Goal: Task Accomplishment & Management: Use online tool/utility

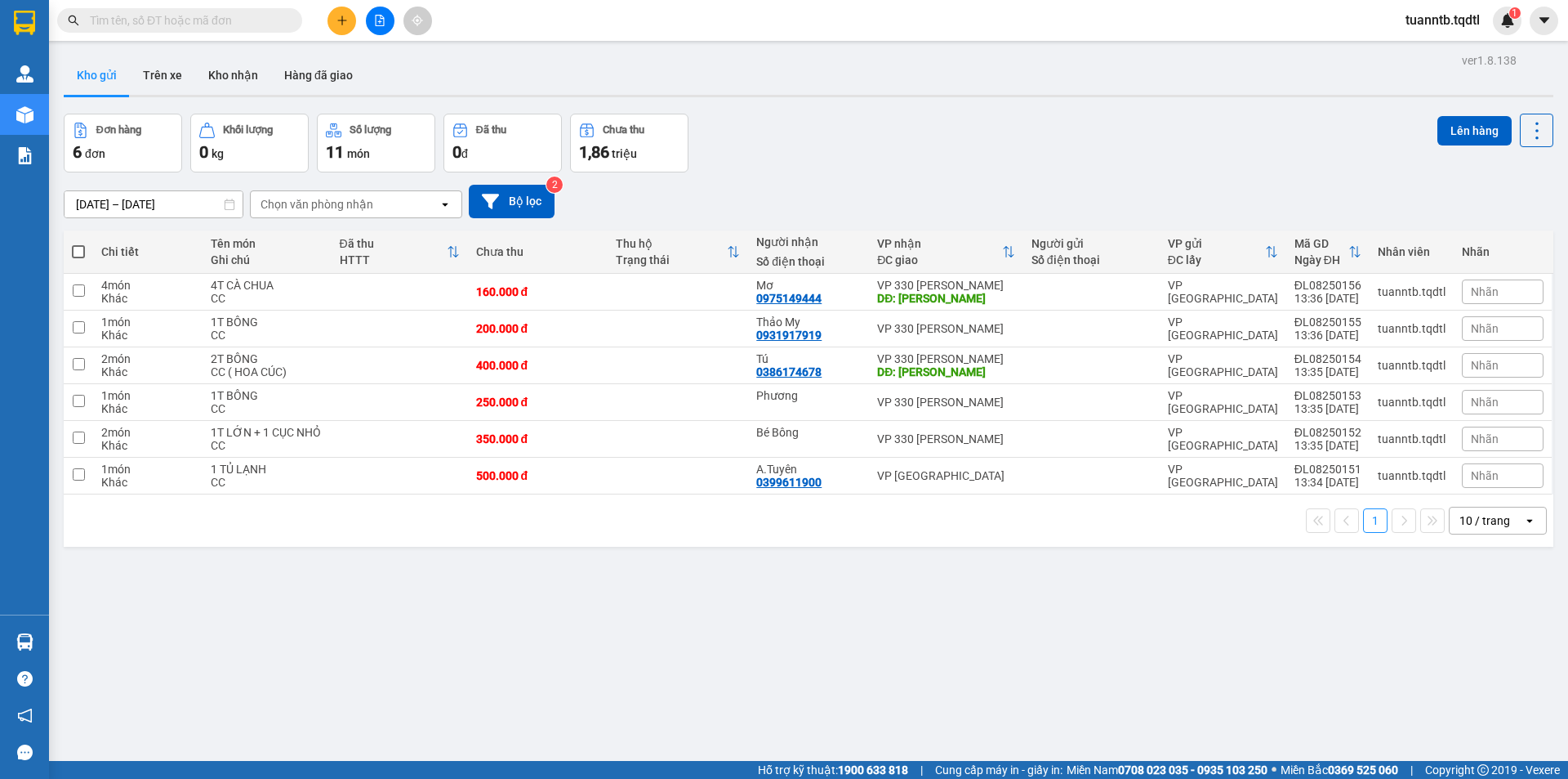
click at [338, 24] on button at bounding box center [342, 21] width 29 height 29
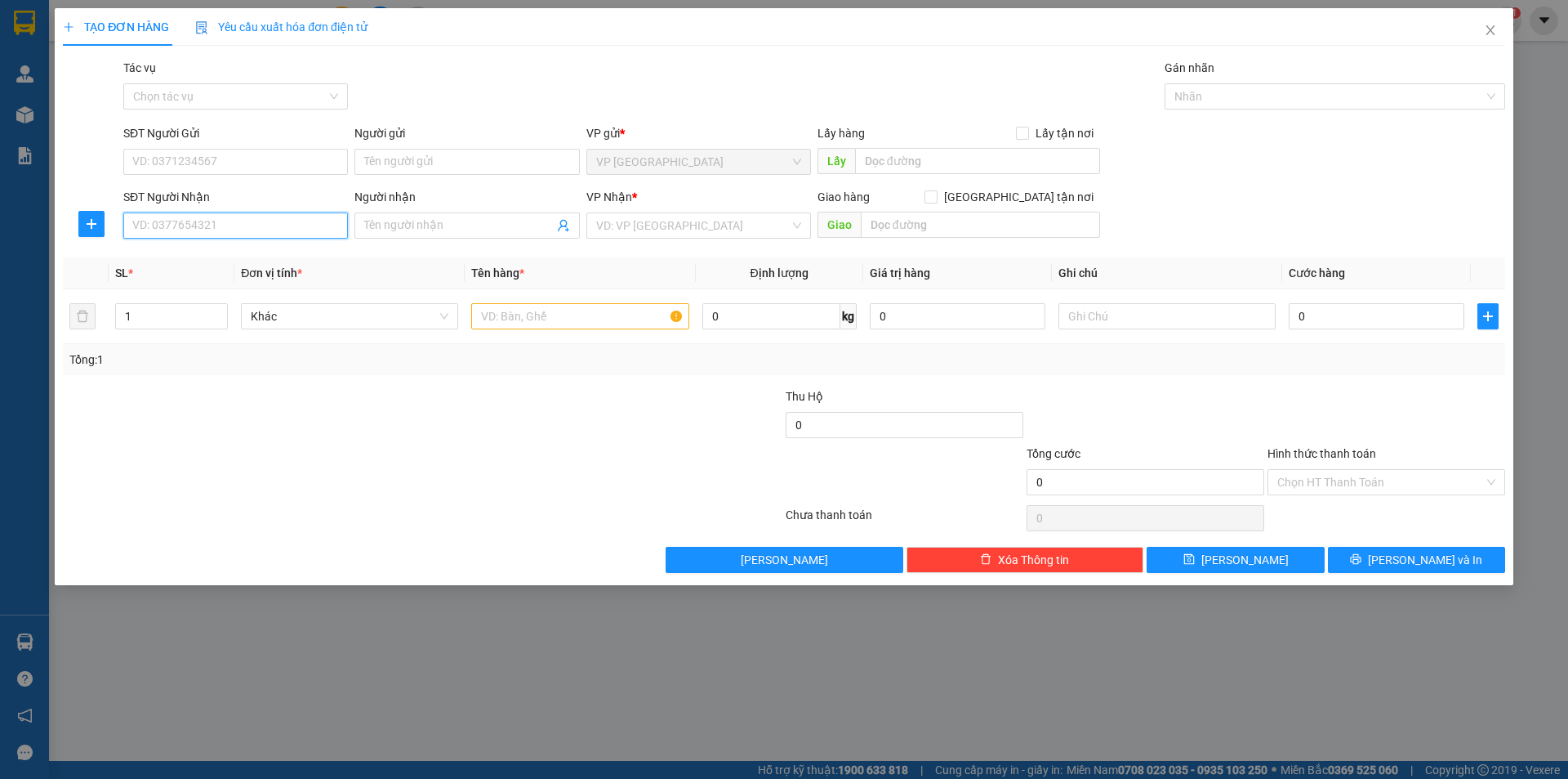
click at [309, 221] on input "SĐT Người Nhận" at bounding box center [235, 225] width 225 height 26
type input "0979493897"
click at [634, 223] on input "search" at bounding box center [692, 225] width 193 height 25
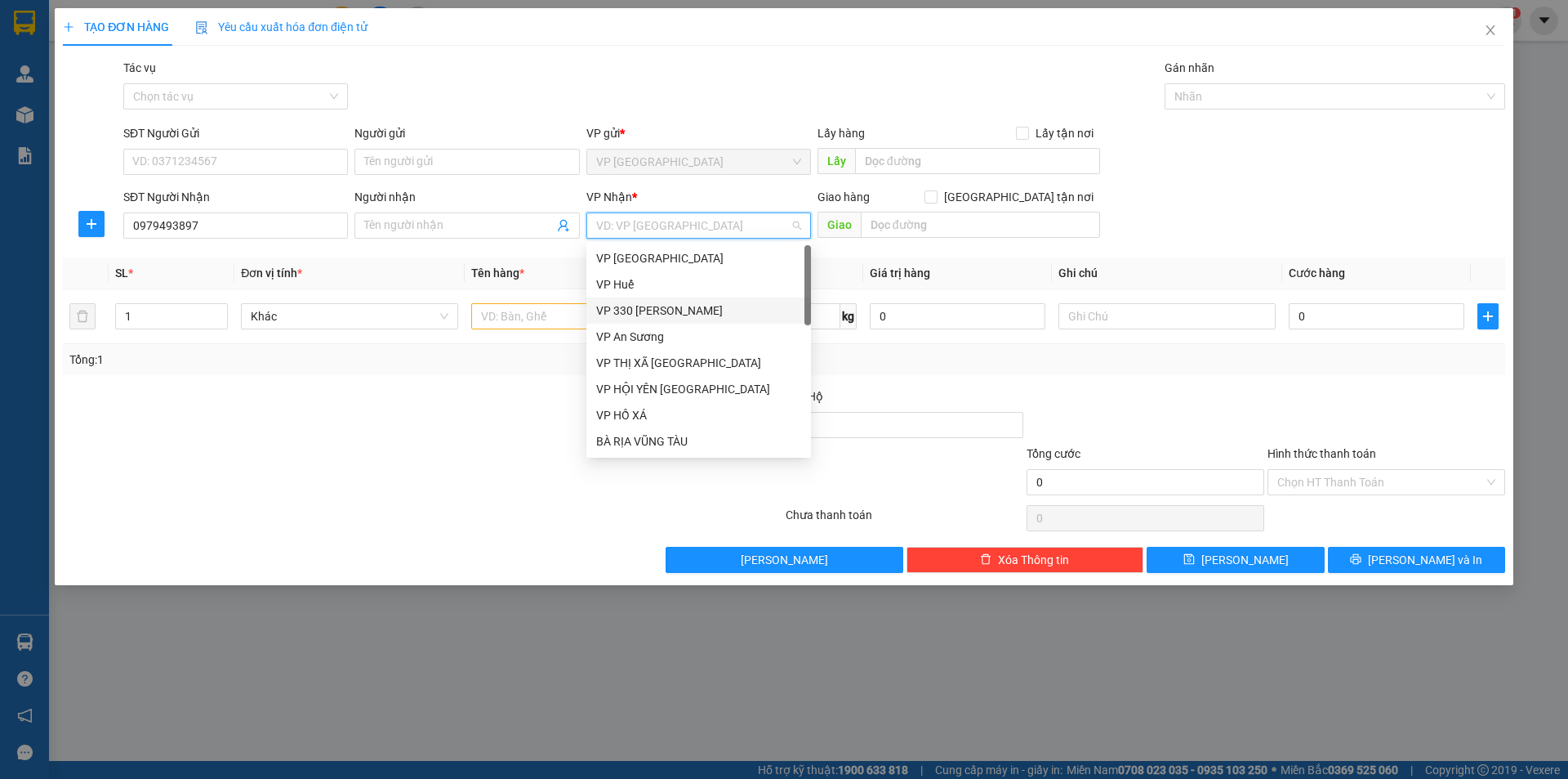
click at [644, 300] on div "VP 330 [PERSON_NAME]" at bounding box center [698, 310] width 225 height 26
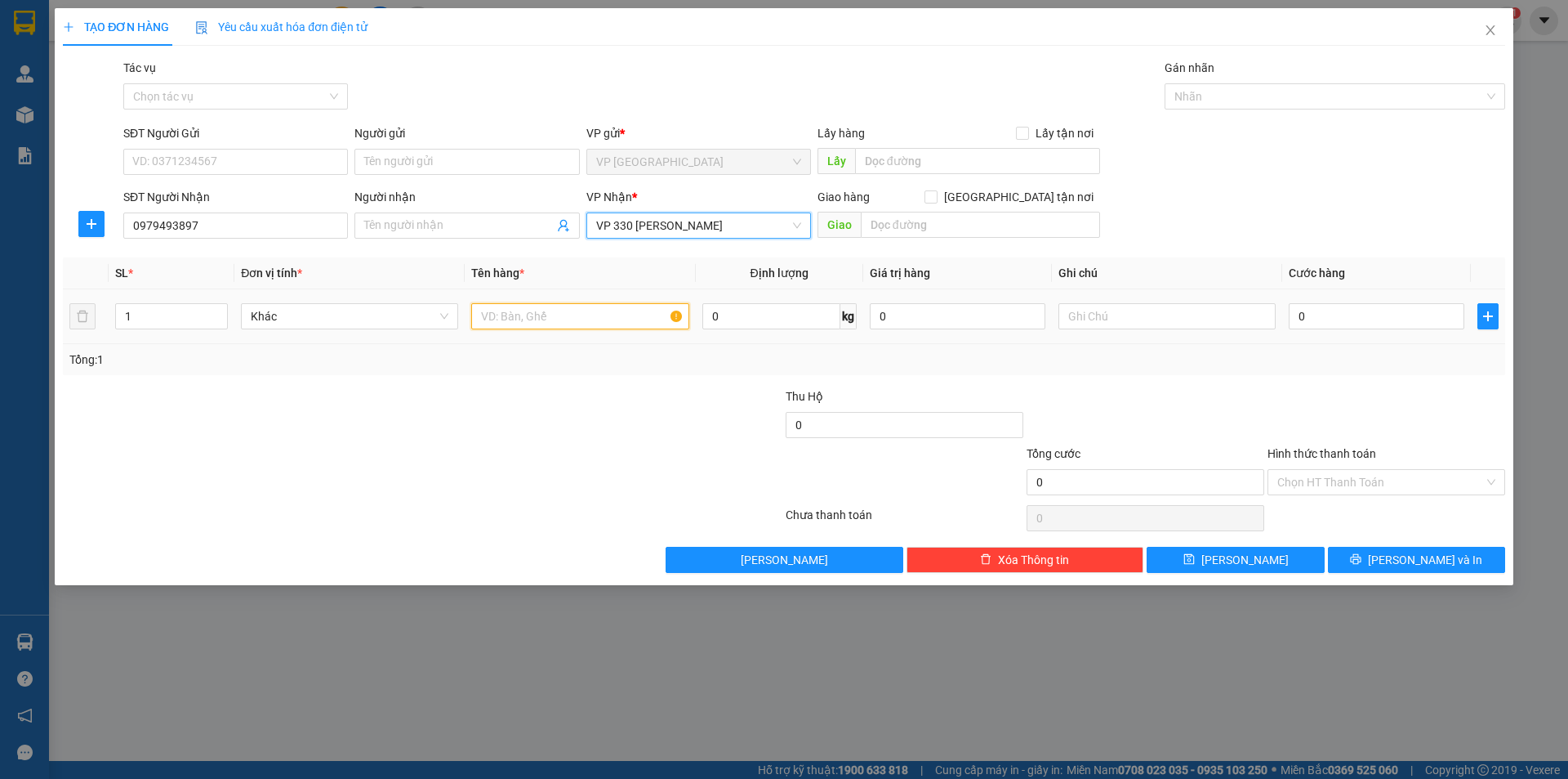
click at [519, 317] on input "text" at bounding box center [579, 316] width 217 height 26
type input "1T XỐP BƠ"
click at [1151, 324] on input "text" at bounding box center [1167, 316] width 217 height 26
type input "CC"
type input "1"
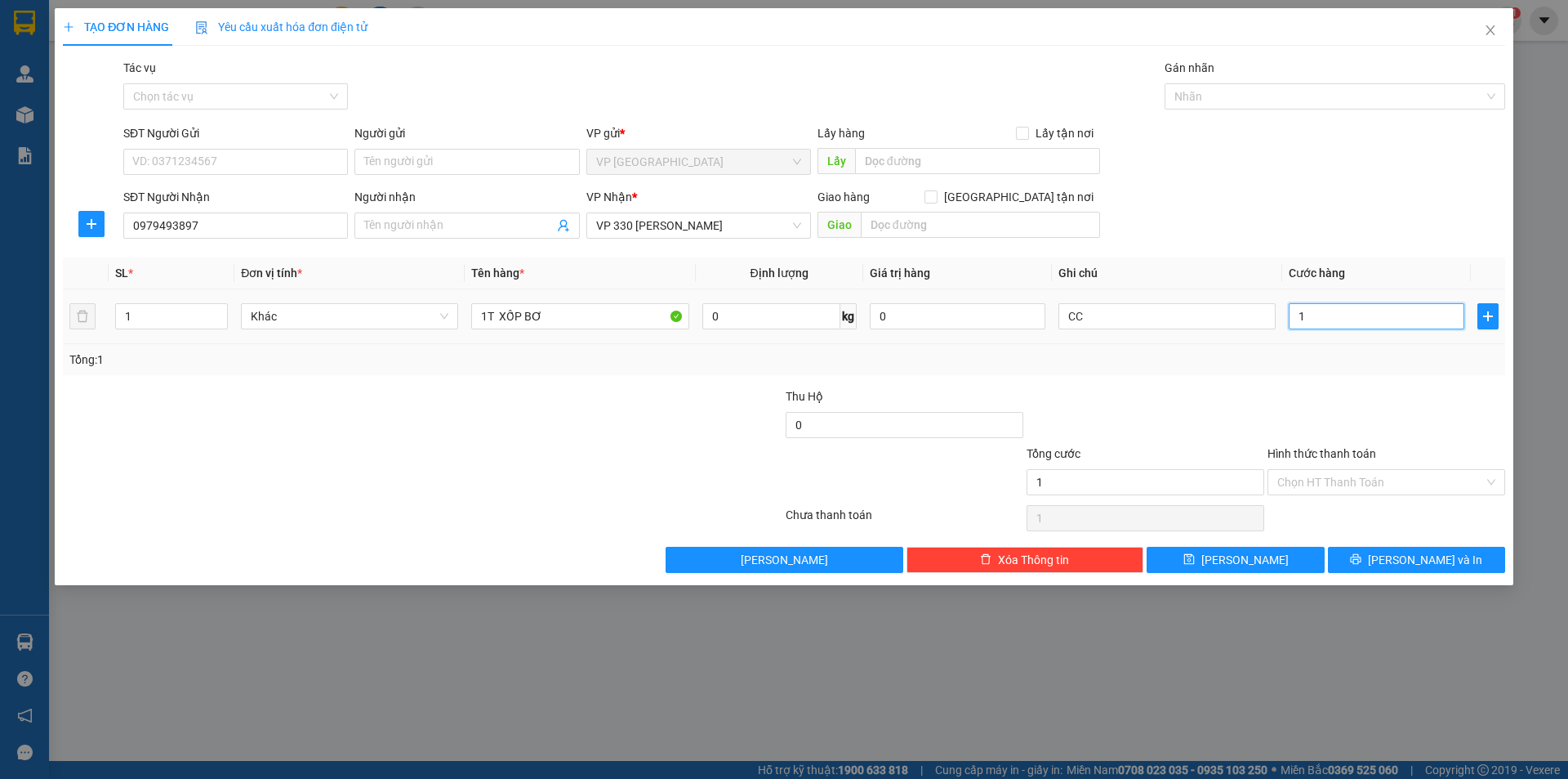
type input "1"
type input "15"
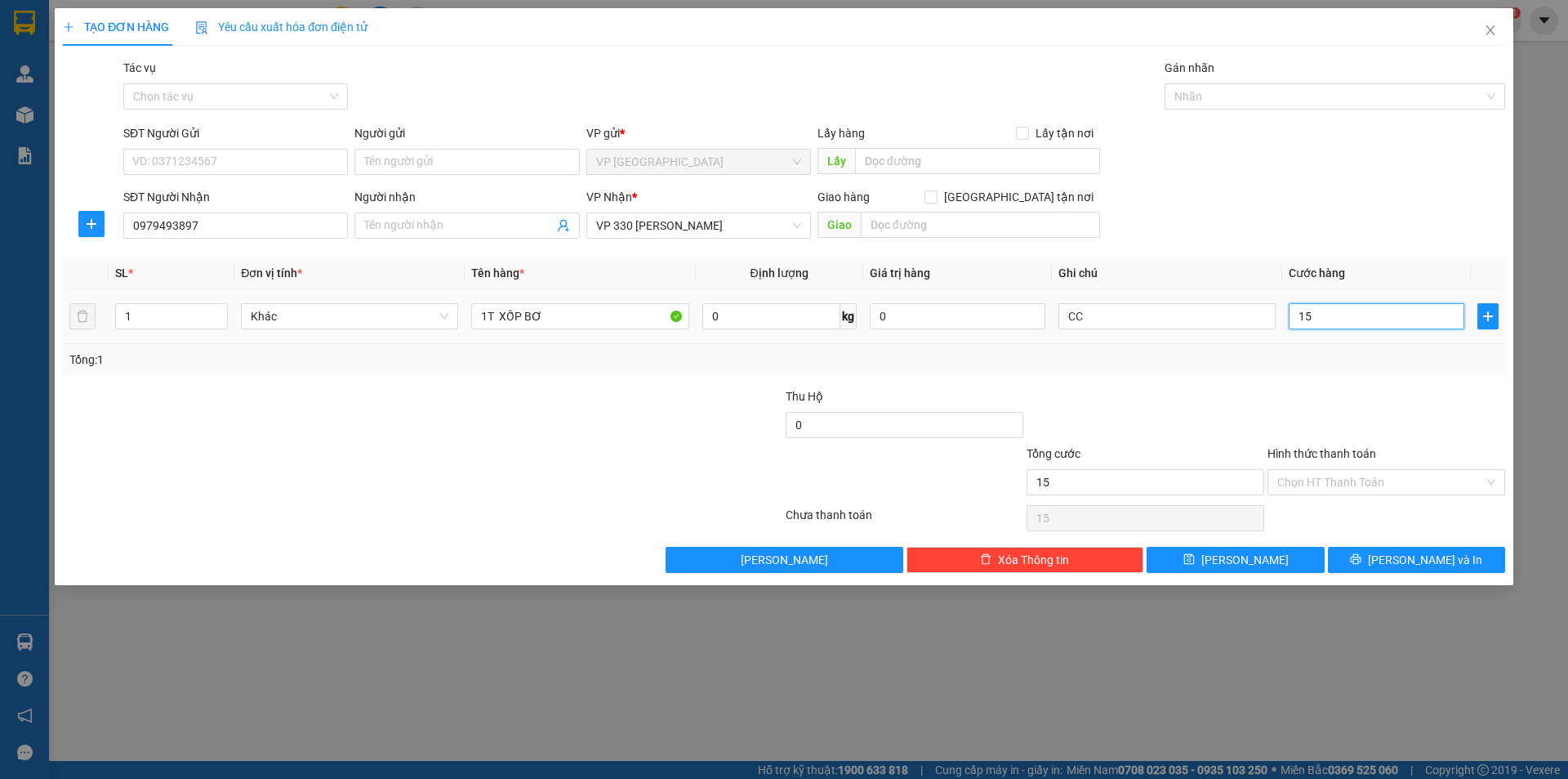
type input "150"
type input "1.500"
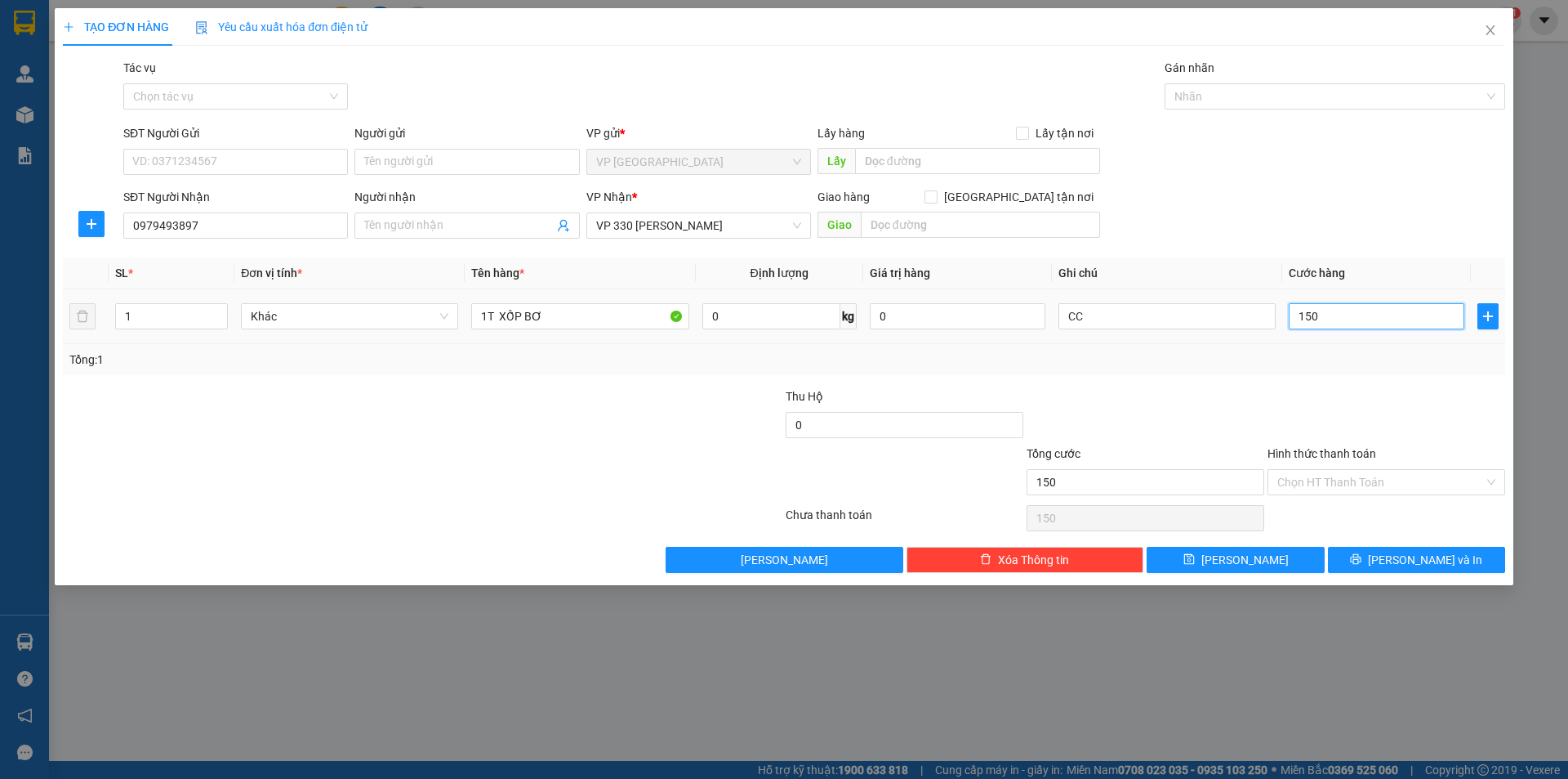
type input "1.500"
type input "15.000"
type input "150.000"
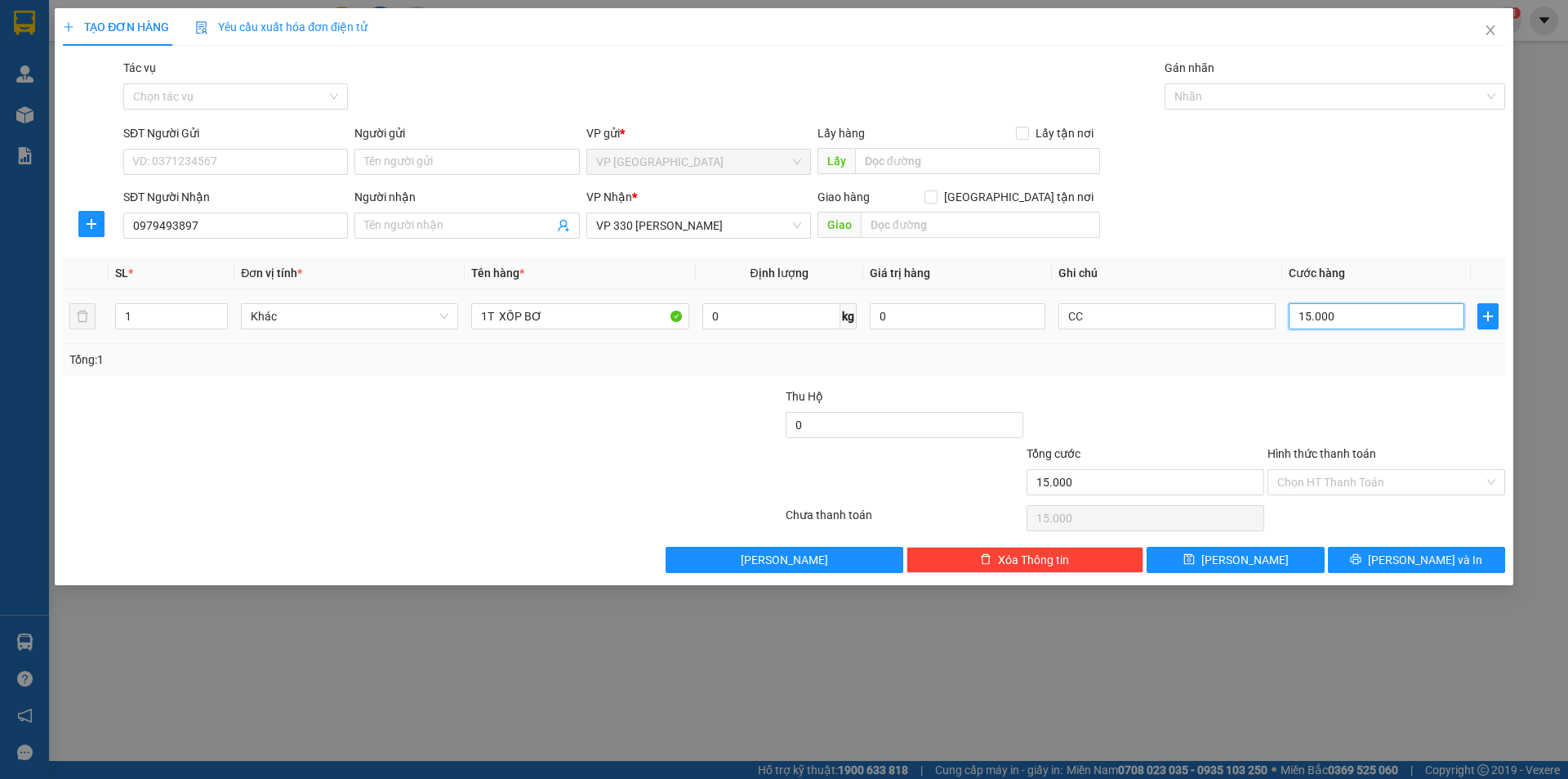
type input "150.000"
click at [518, 227] on input "Người nhận" at bounding box center [459, 225] width 188 height 18
click at [889, 227] on input "text" at bounding box center [981, 225] width 240 height 26
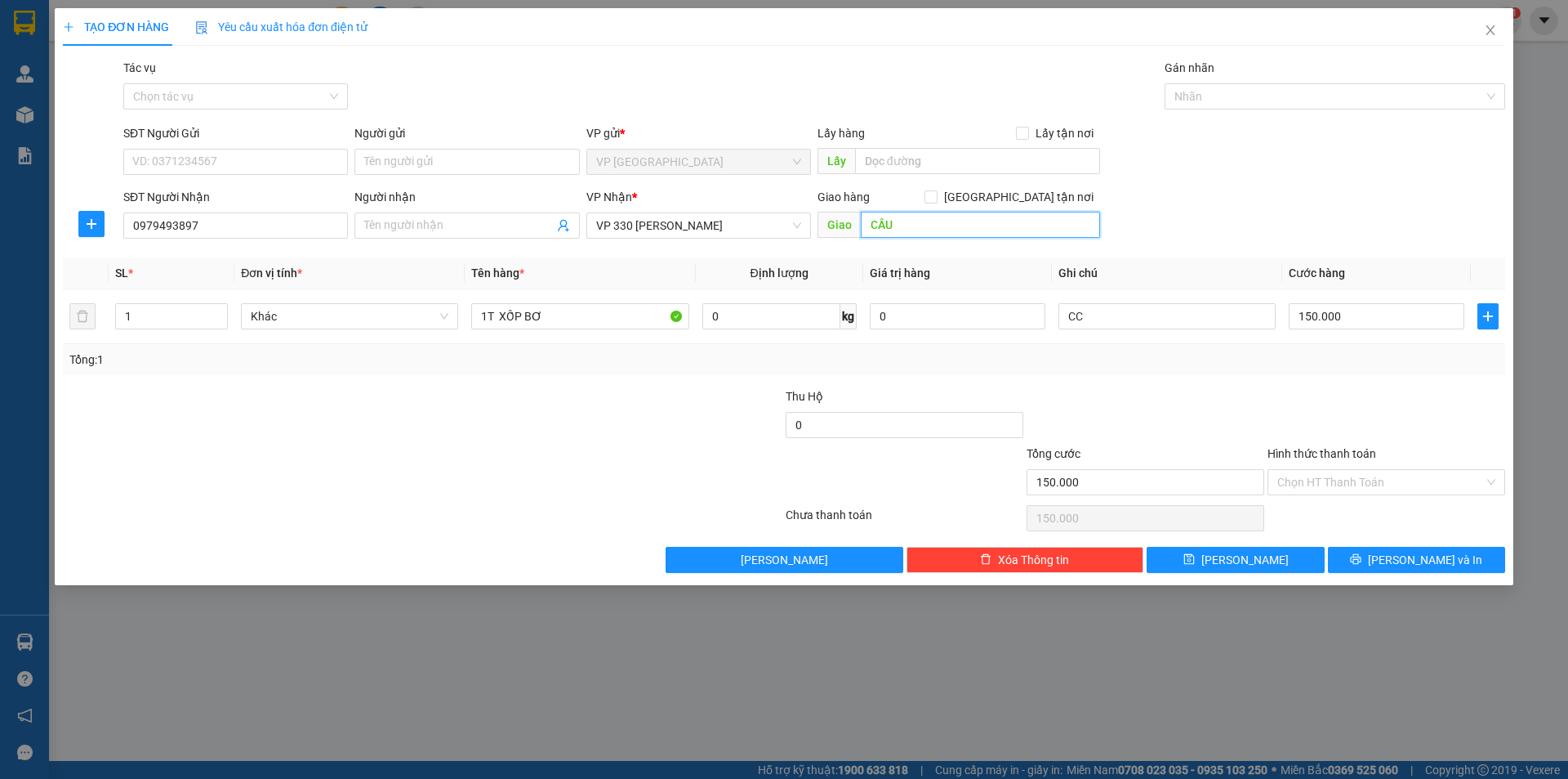
type input "CẦU"
click at [1491, 28] on icon "close" at bounding box center [1490, 30] width 13 height 13
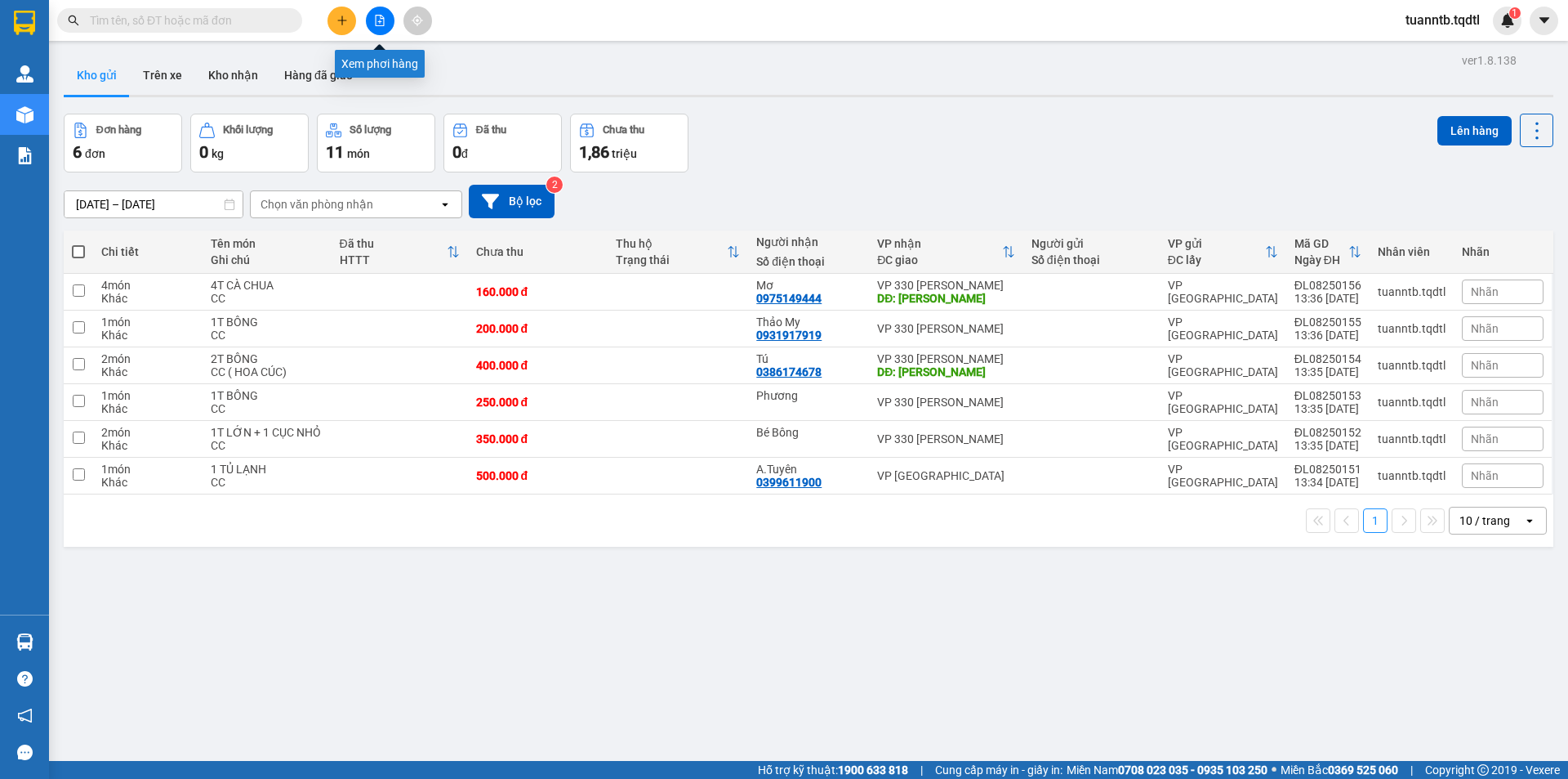
click at [386, 18] on button at bounding box center [379, 21] width 29 height 29
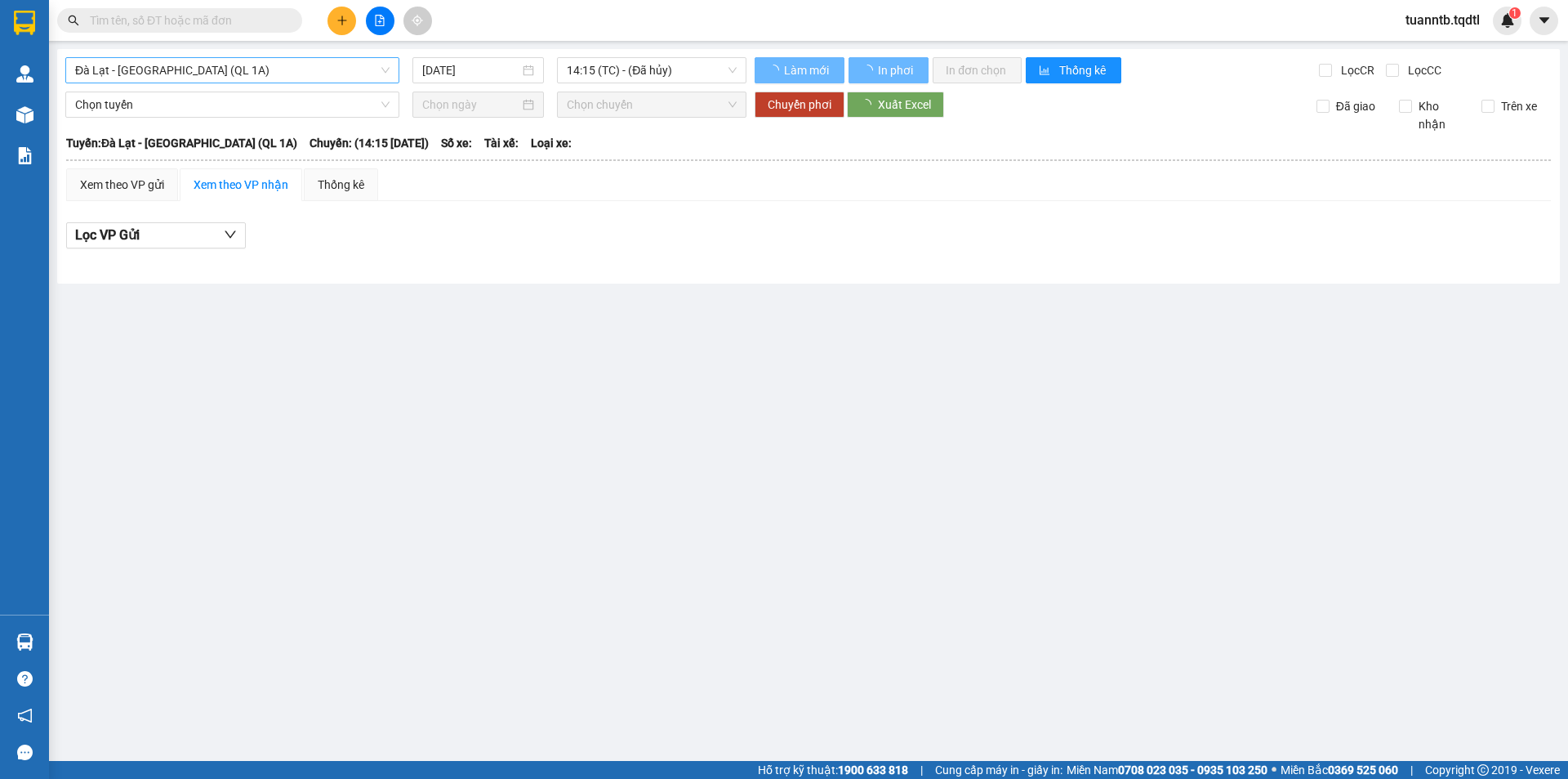
click at [219, 67] on span "Đà Lạt - [GEOGRAPHIC_DATA] (QL 1A)" at bounding box center [232, 70] width 314 height 25
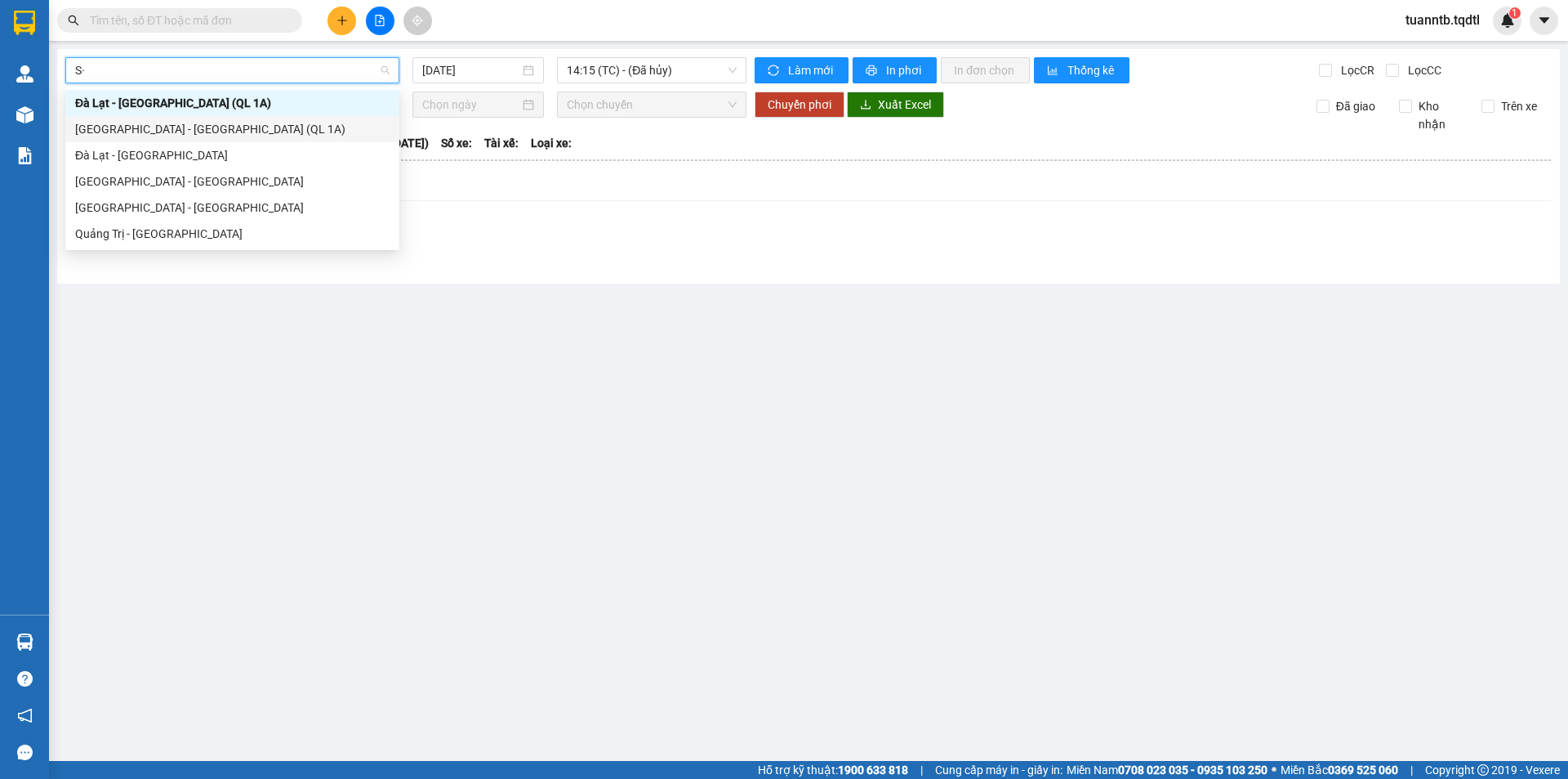
type input "S"
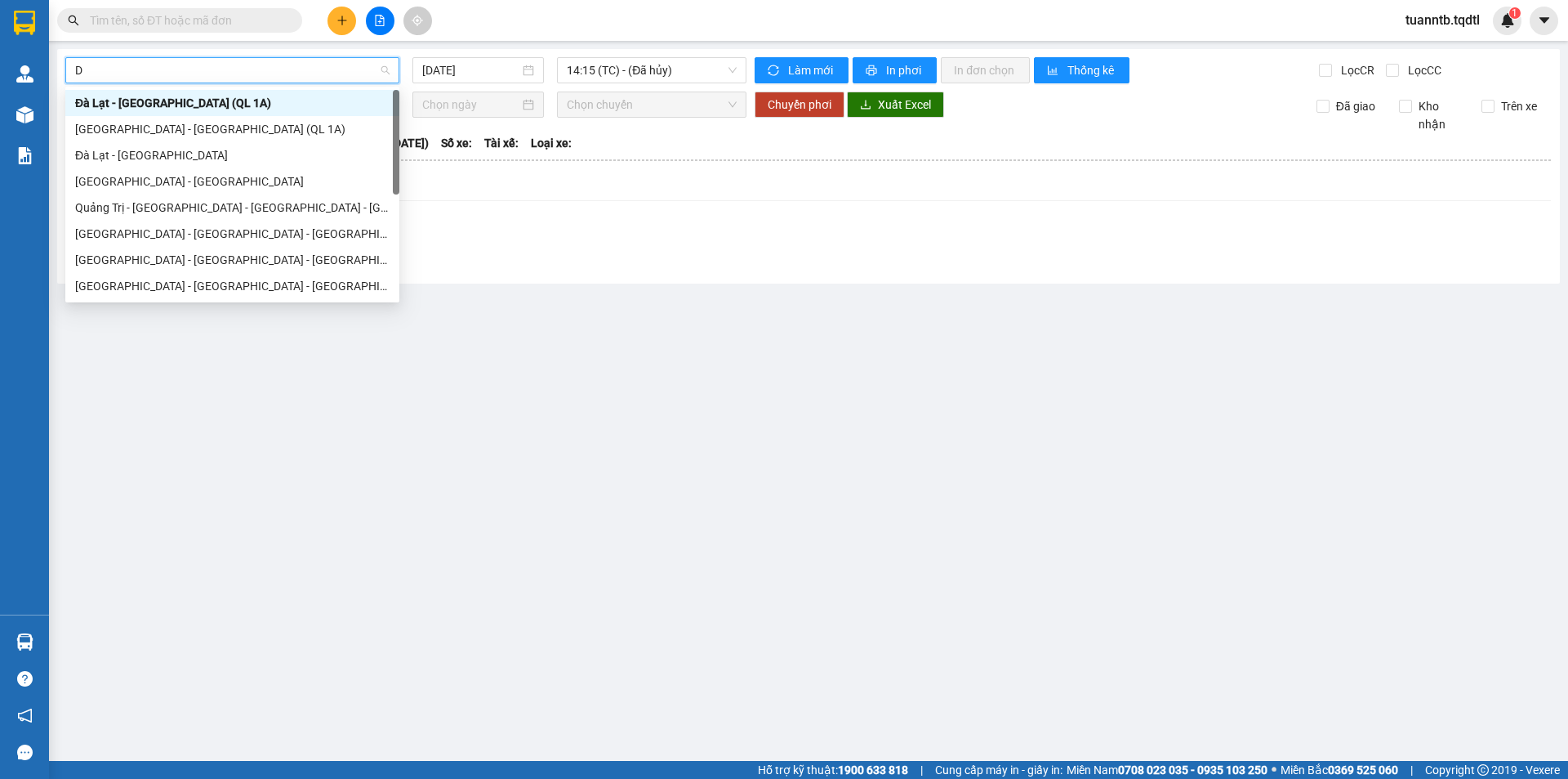
type input "DA"
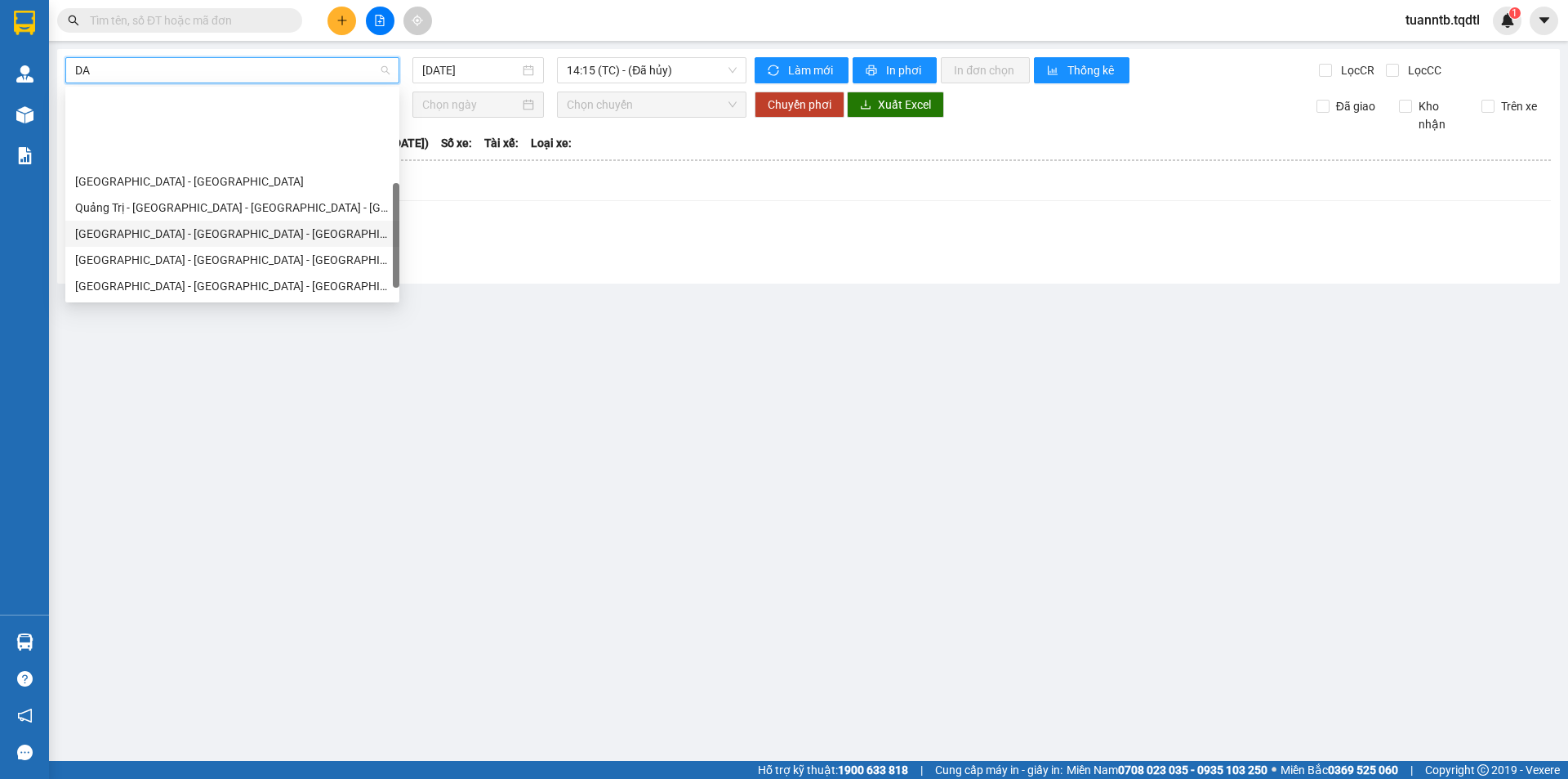
scroll to position [105, 0]
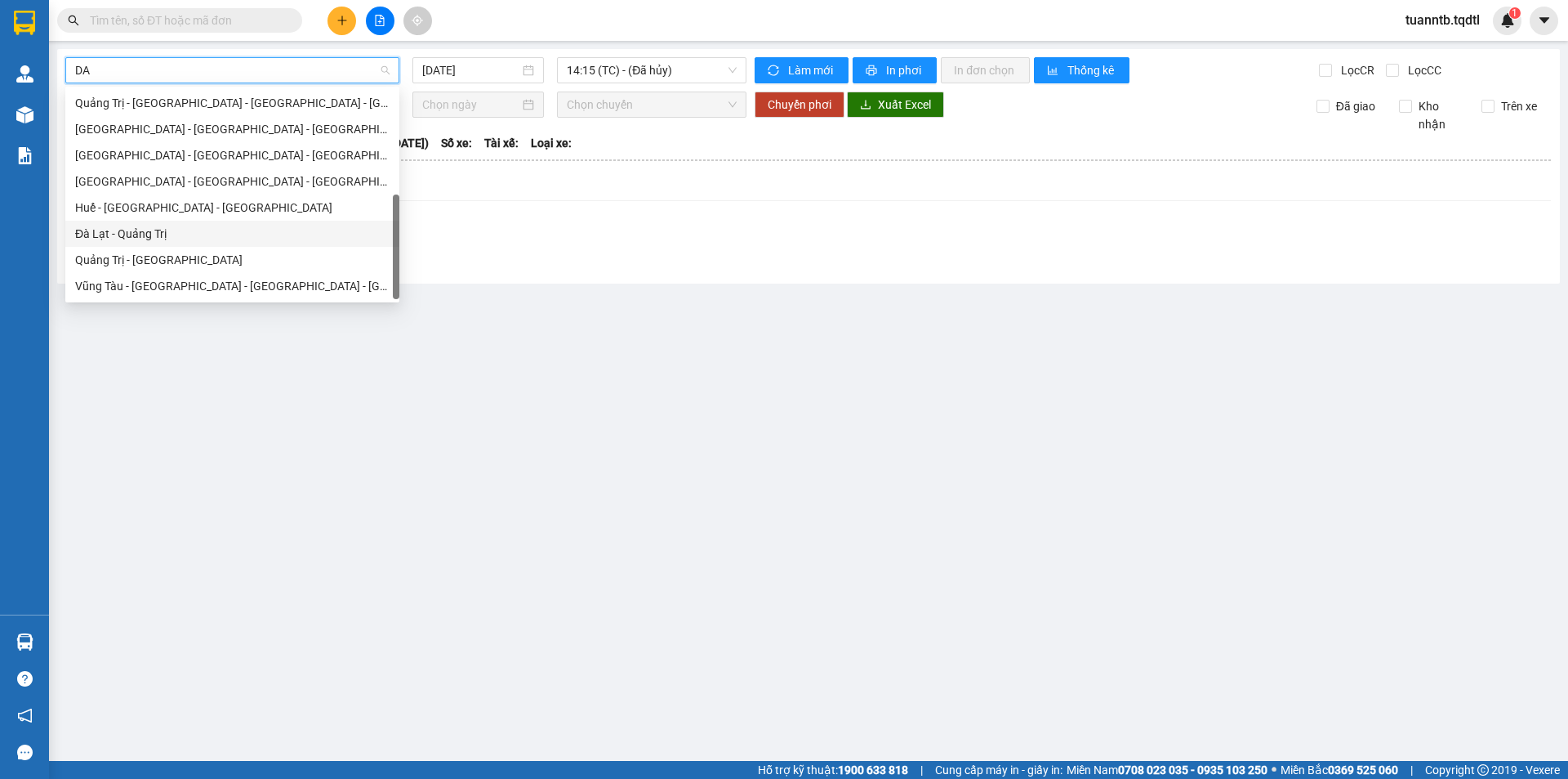
click at [165, 229] on div "Đà Lạt - Quảng Trị" at bounding box center [232, 234] width 314 height 18
type input "[DATE]"
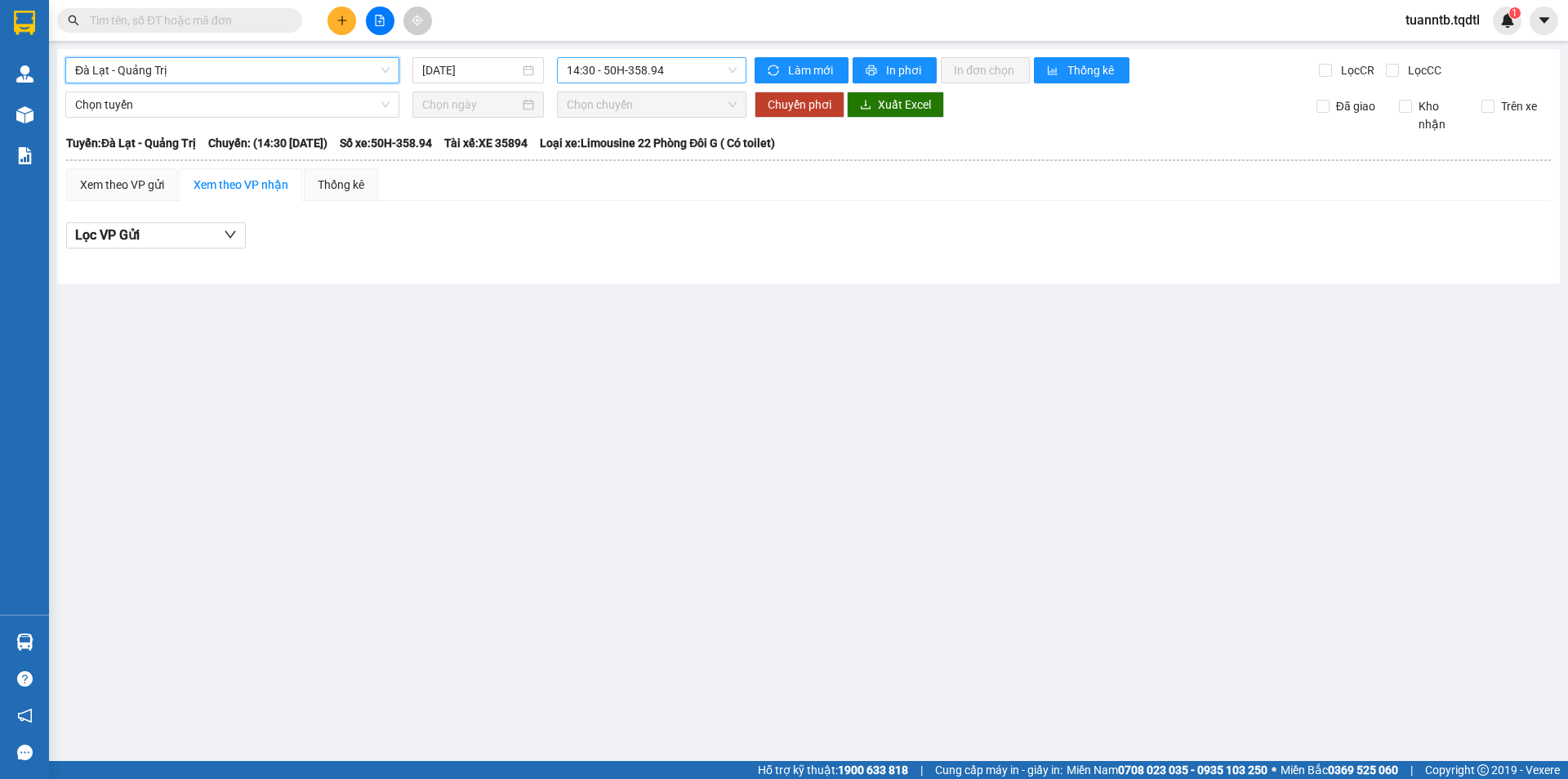
click at [585, 79] on span "14:30 - 50H-358.94" at bounding box center [651, 70] width 169 height 25
click at [636, 210] on div "17:31 - 43H-161.46" at bounding box center [630, 207] width 128 height 18
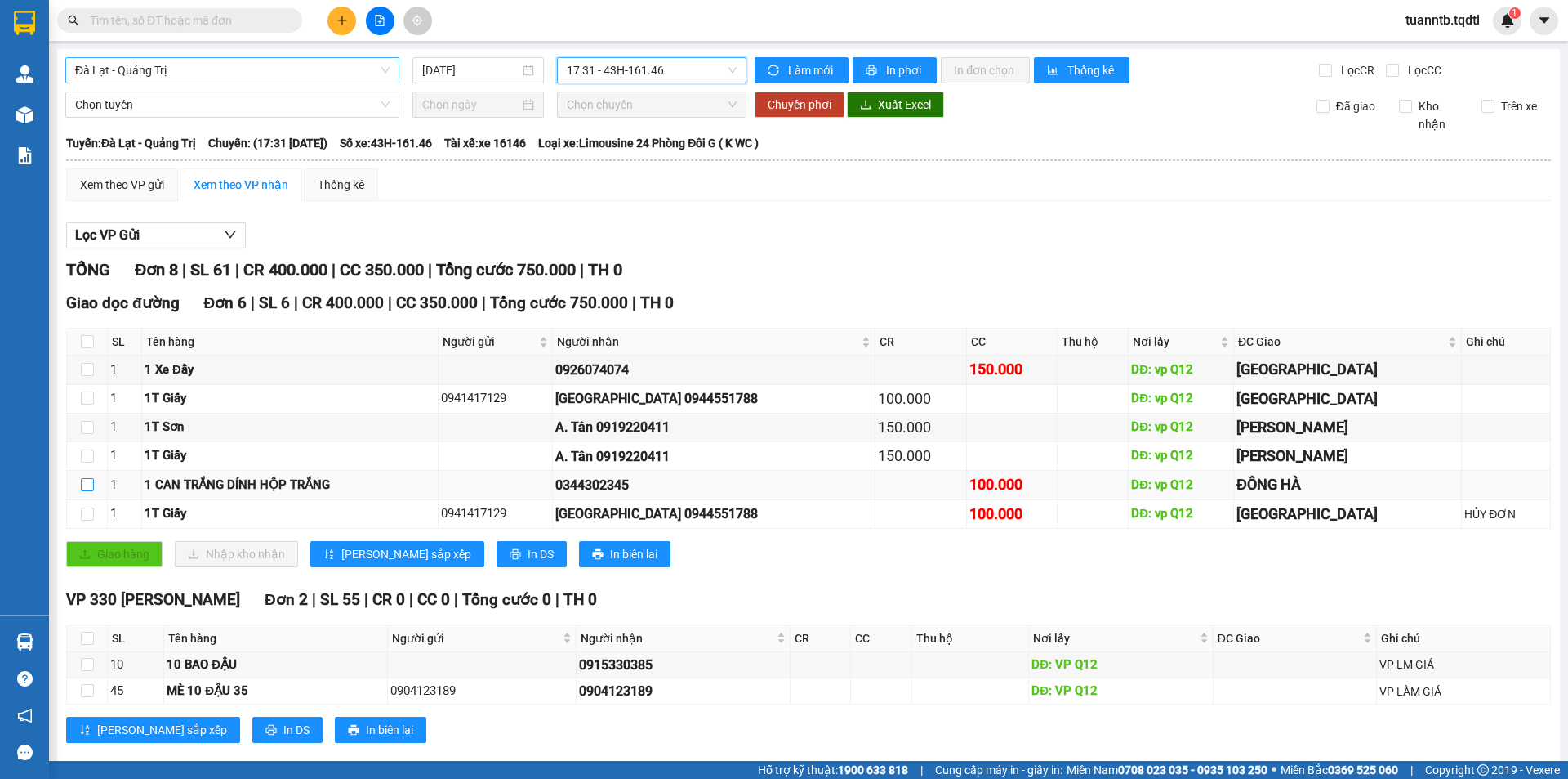
click at [84, 485] on input "checkbox" at bounding box center [87, 484] width 13 height 13
checkbox input "true"
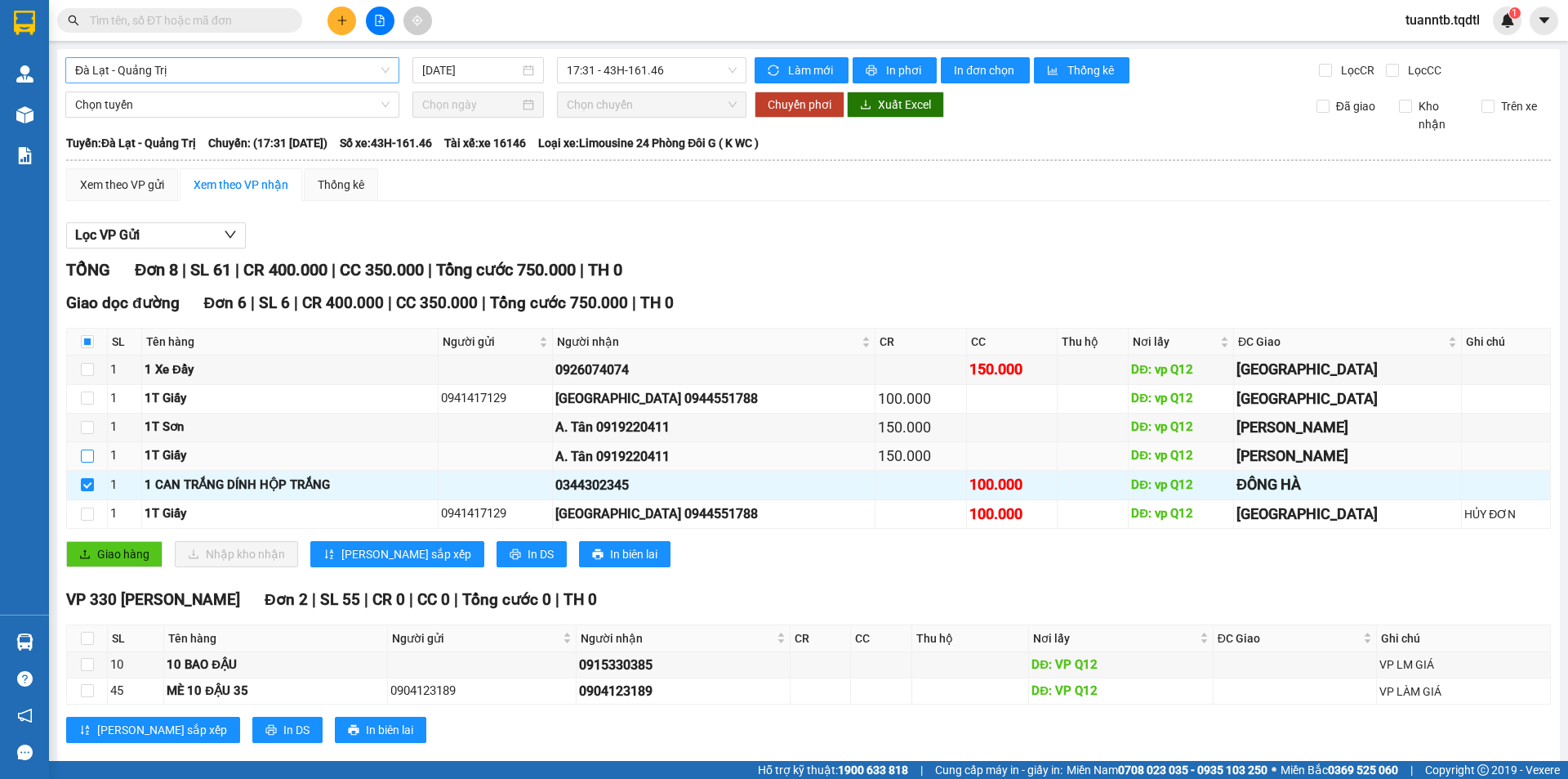
drag, startPoint x: 99, startPoint y: 462, endPoint x: 91, endPoint y: 457, distance: 9.4
click at [97, 461] on td at bounding box center [87, 456] width 41 height 29
click at [87, 431] on input "checkbox" at bounding box center [87, 427] width 13 height 13
checkbox input "true"
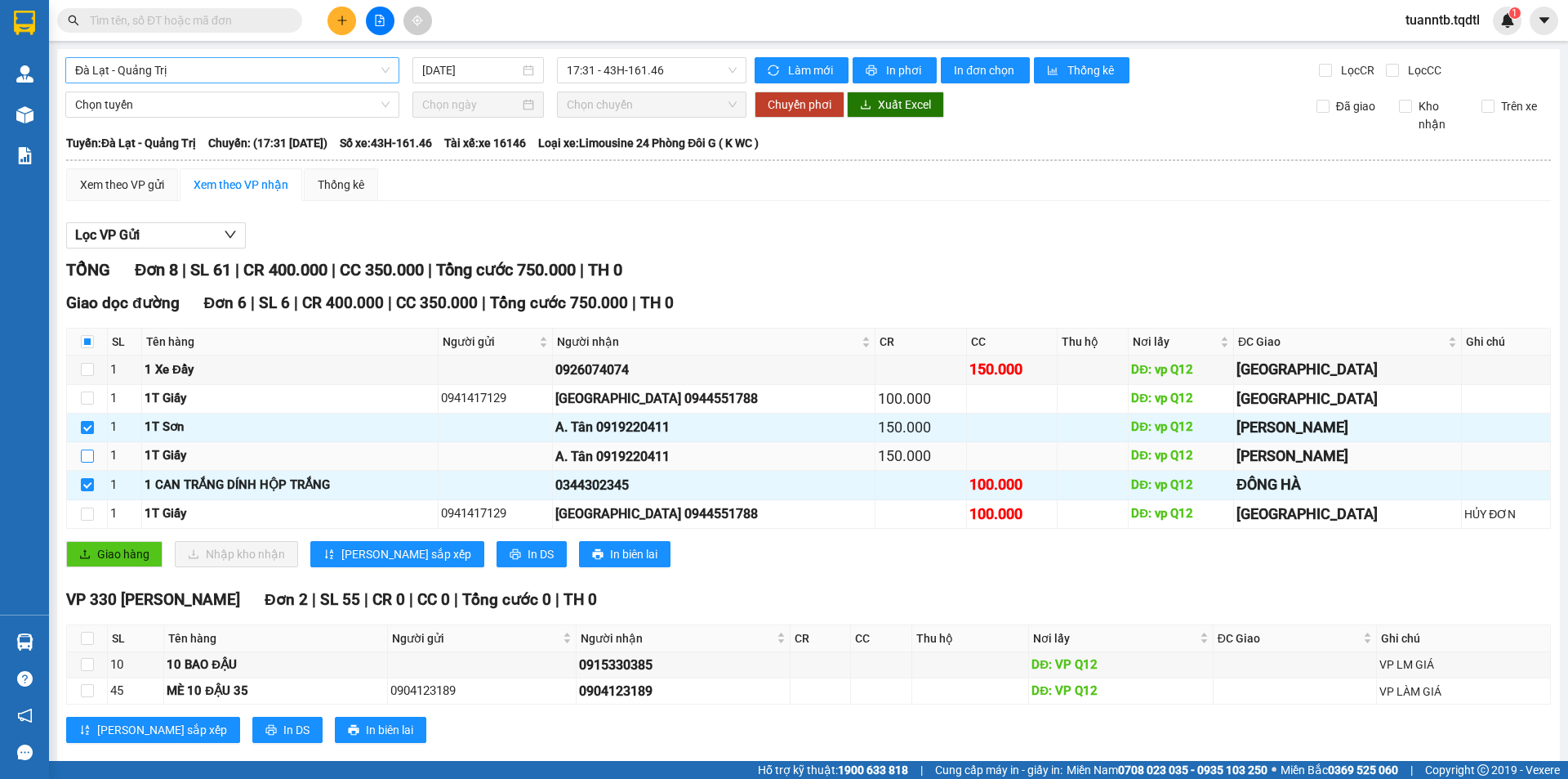
click at [92, 457] on input "checkbox" at bounding box center [87, 455] width 13 height 13
checkbox input "true"
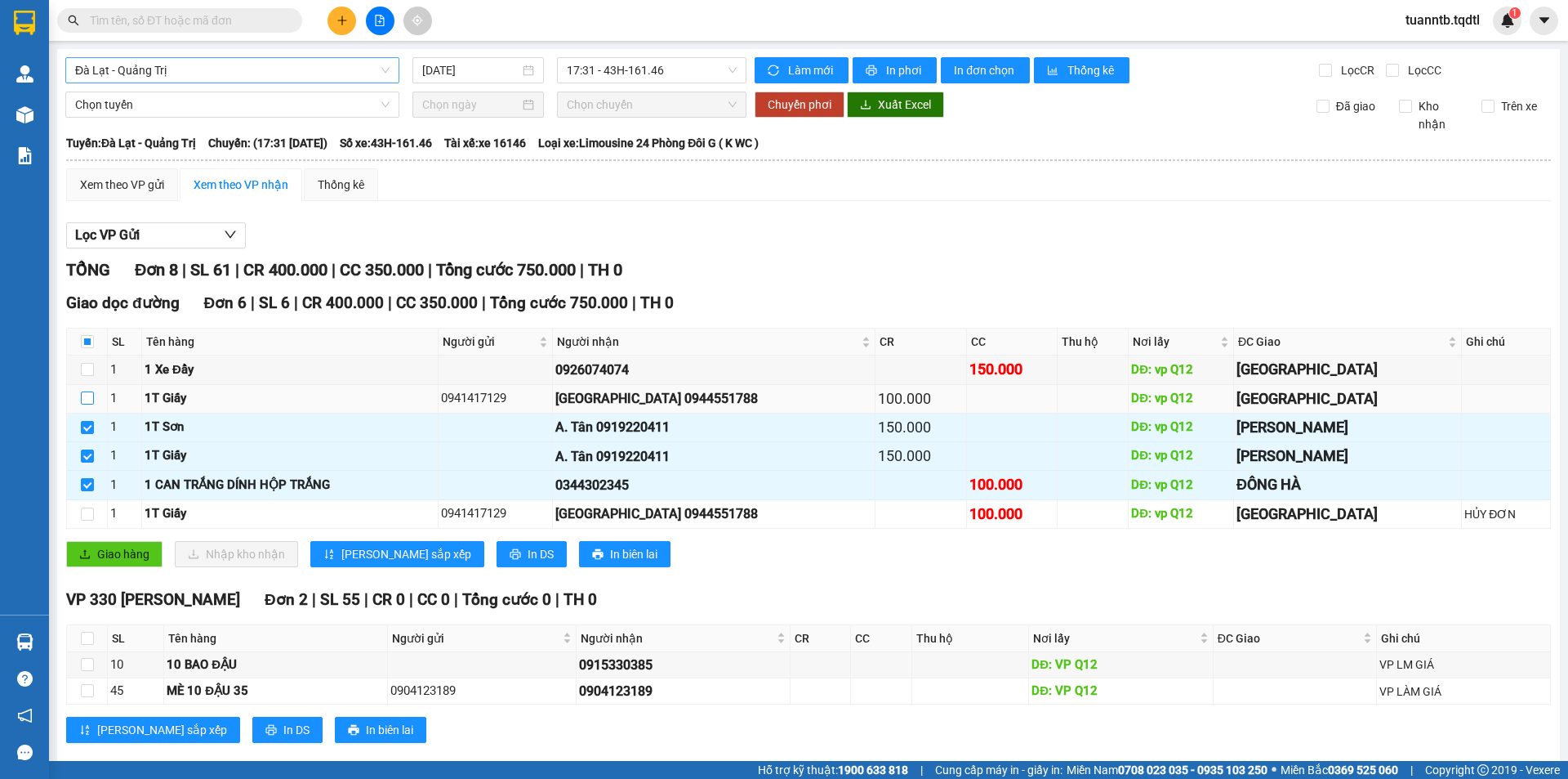
click at [86, 390] on label at bounding box center [87, 398] width 13 height 18
click at [86, 391] on input "checkbox" at bounding box center [87, 397] width 13 height 13
checkbox input "true"
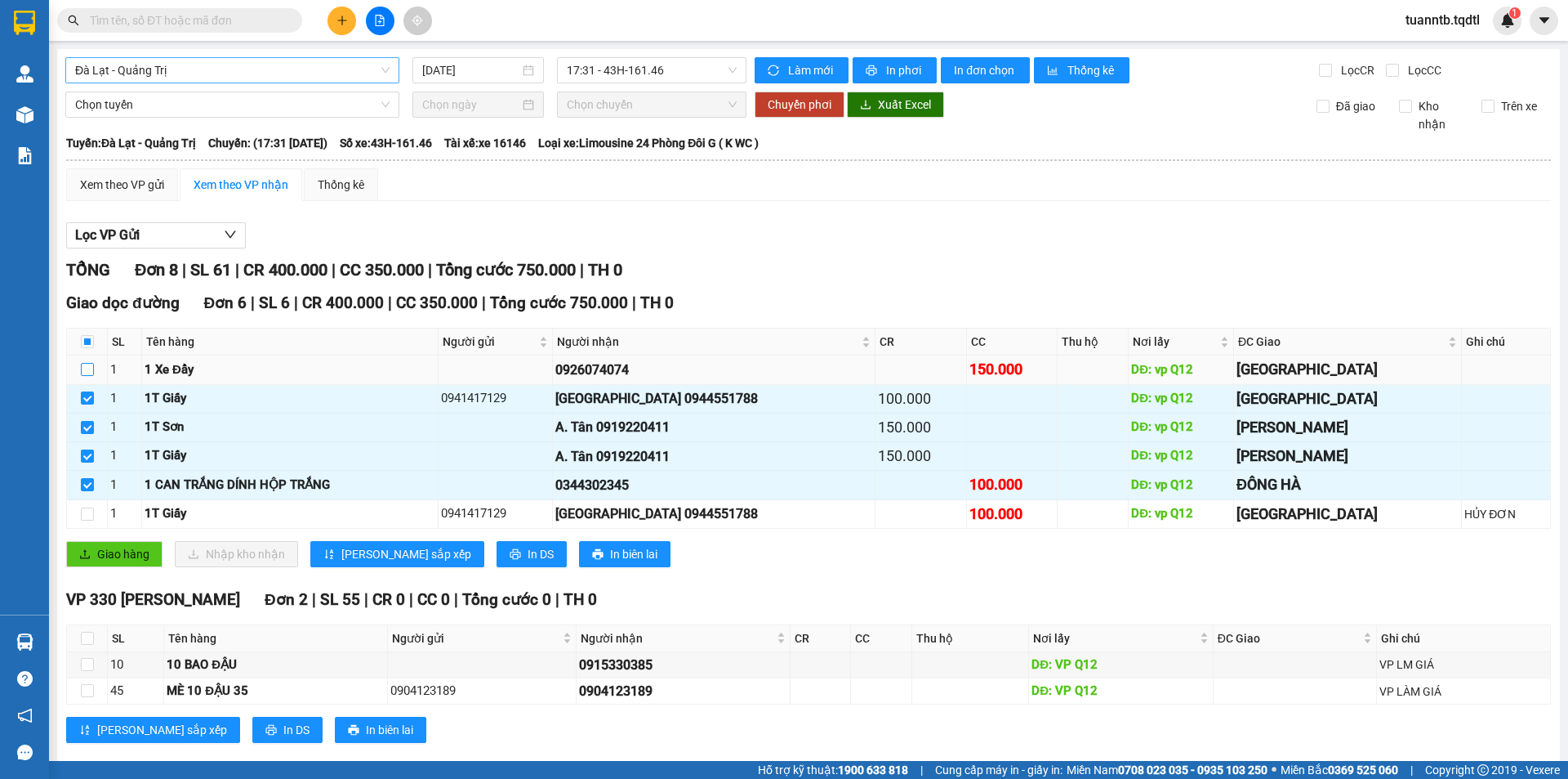
click at [88, 372] on input "checkbox" at bounding box center [87, 369] width 13 height 13
checkbox input "true"
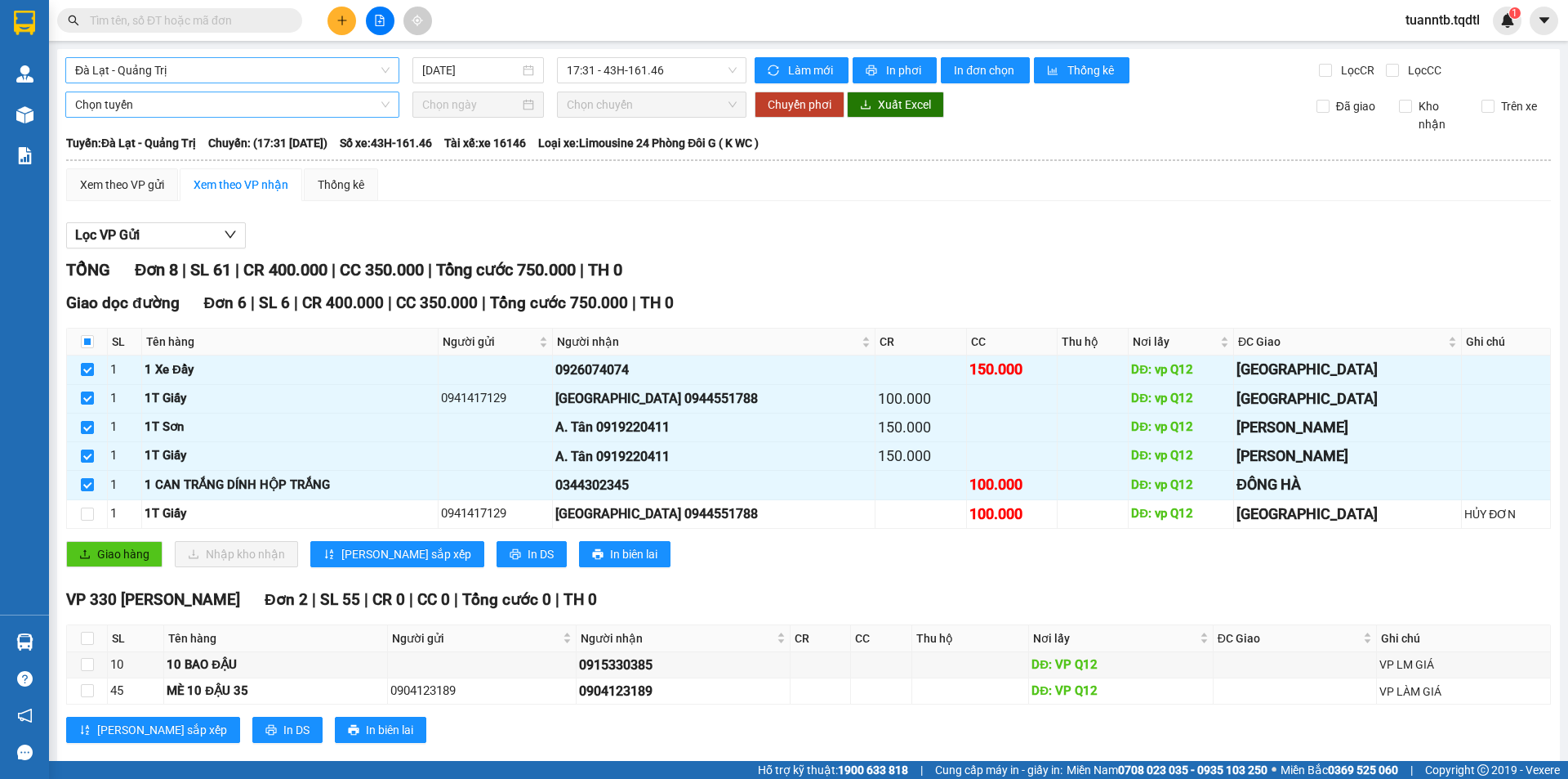
click at [210, 105] on span "Chọn tuyến" at bounding box center [232, 104] width 314 height 25
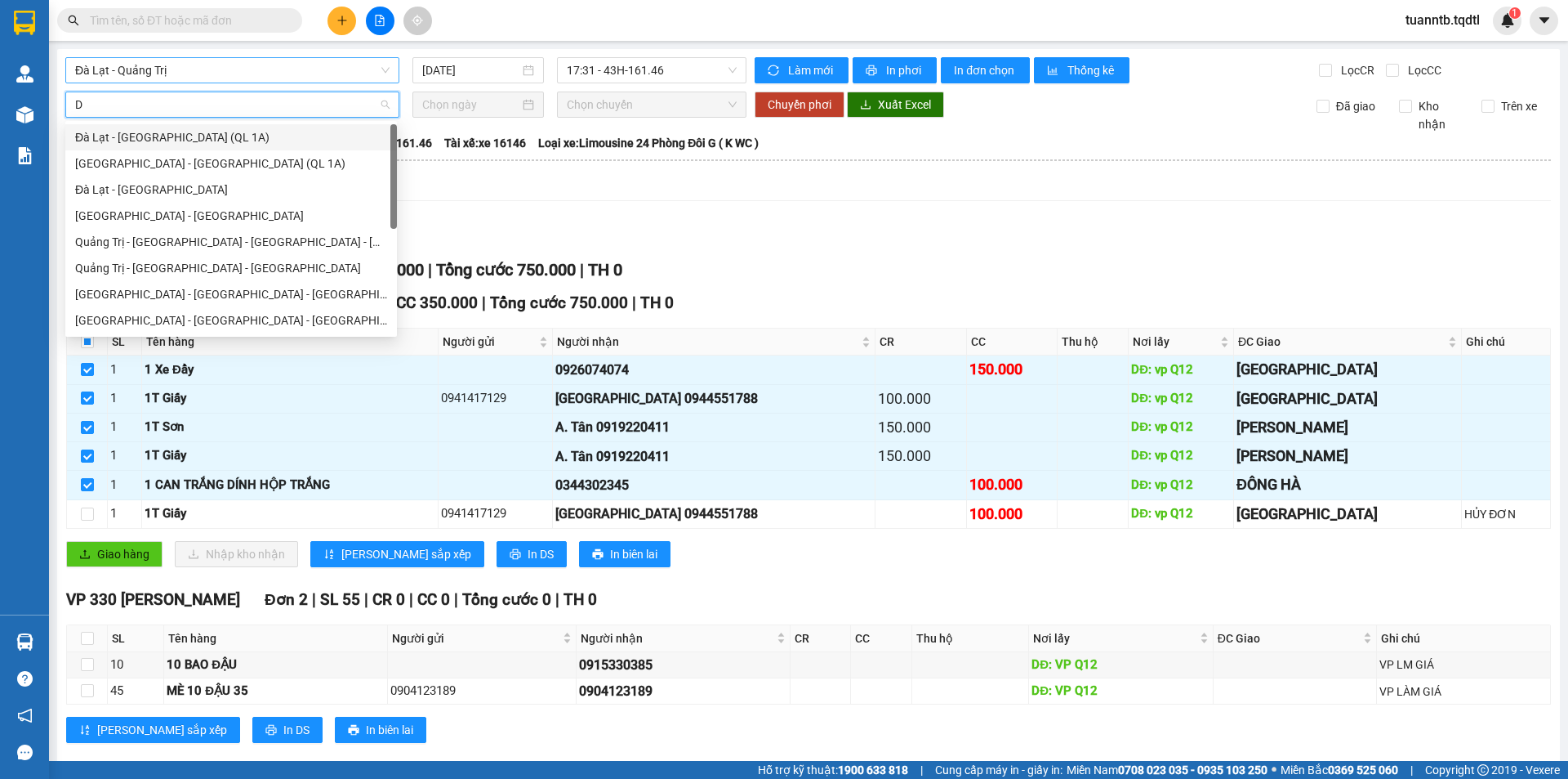
type input "DA"
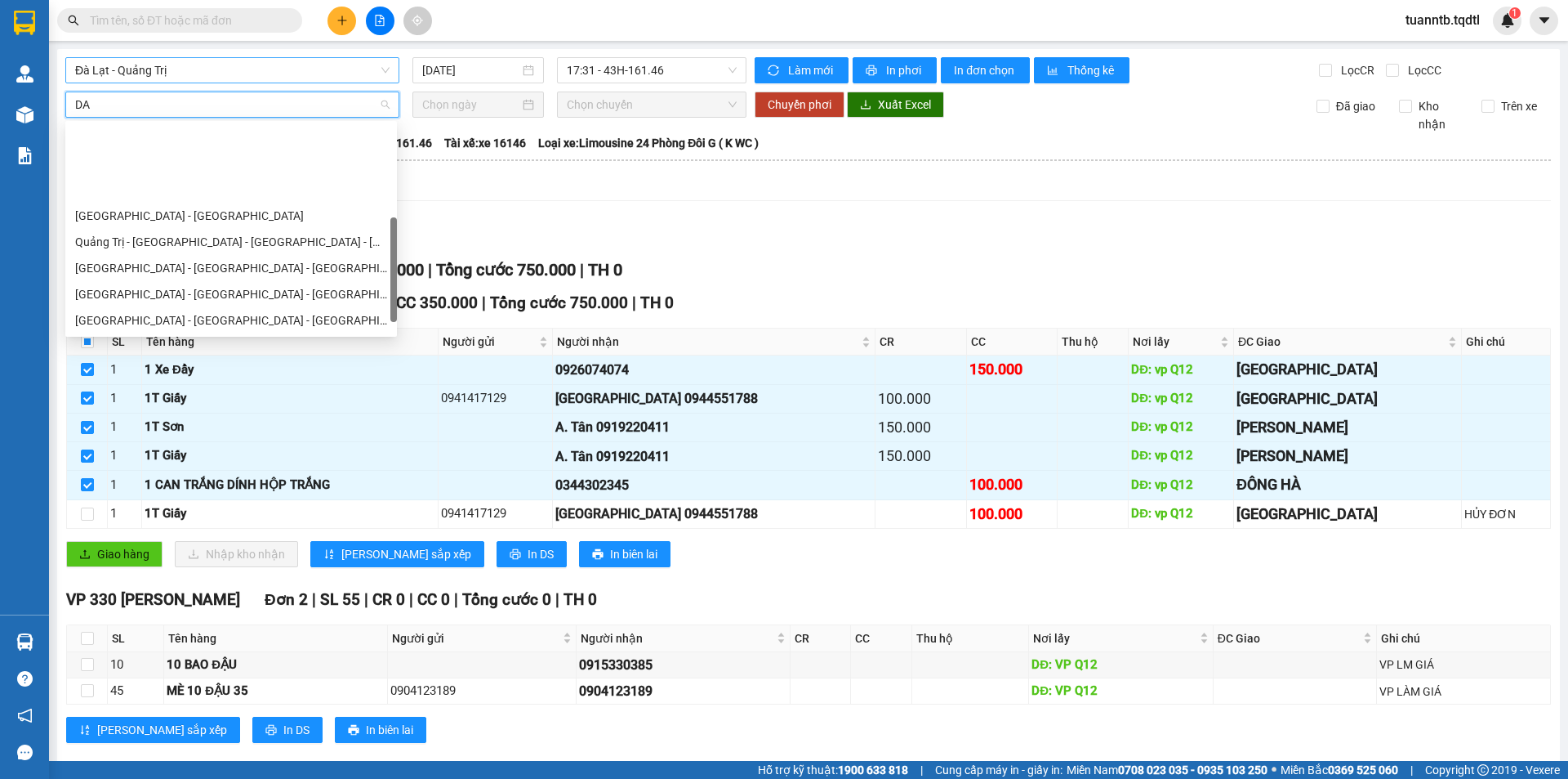
scroll to position [105, 0]
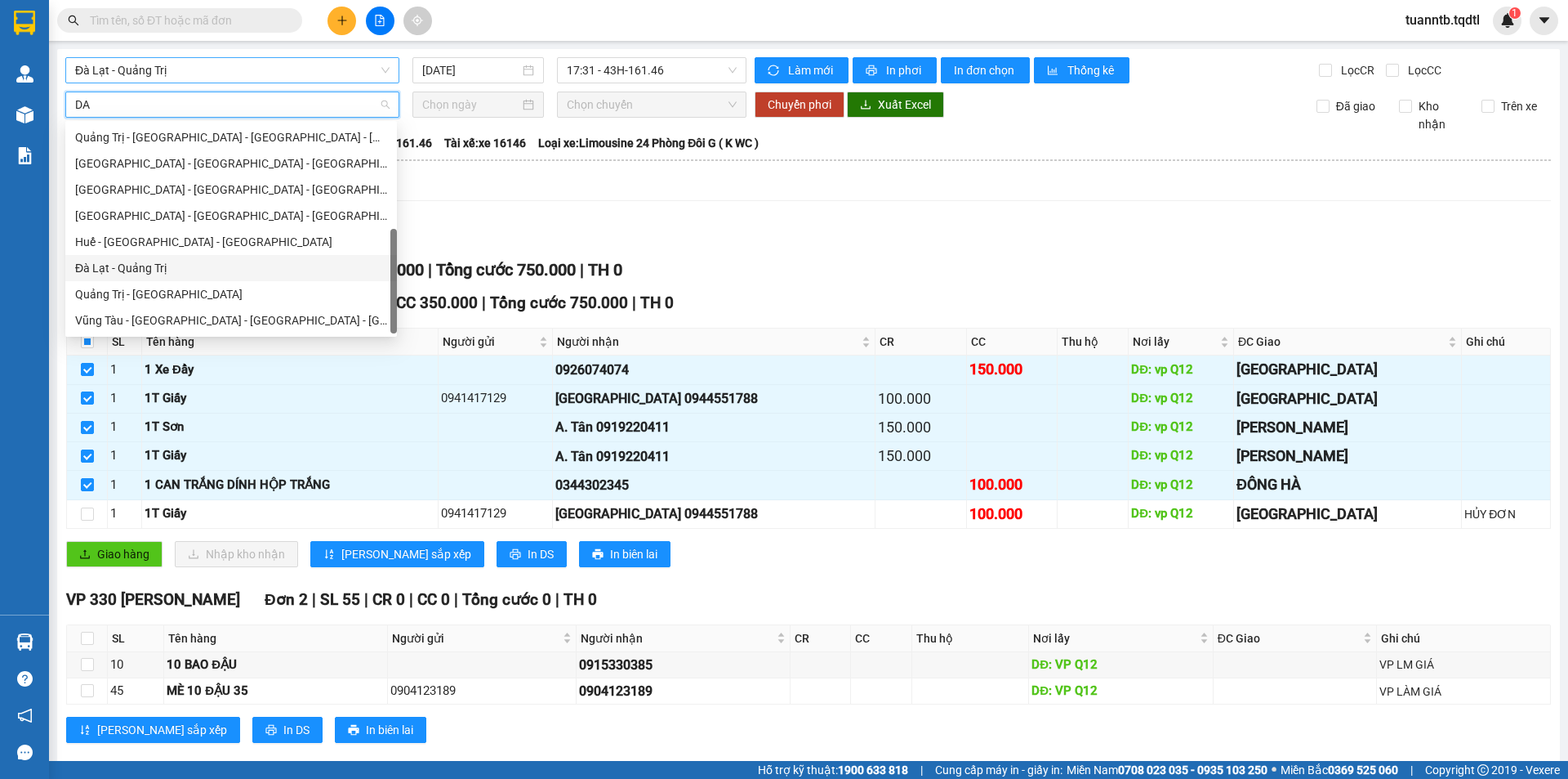
click at [160, 263] on div "Đà Lạt - Quảng Trị" at bounding box center [231, 268] width 312 height 18
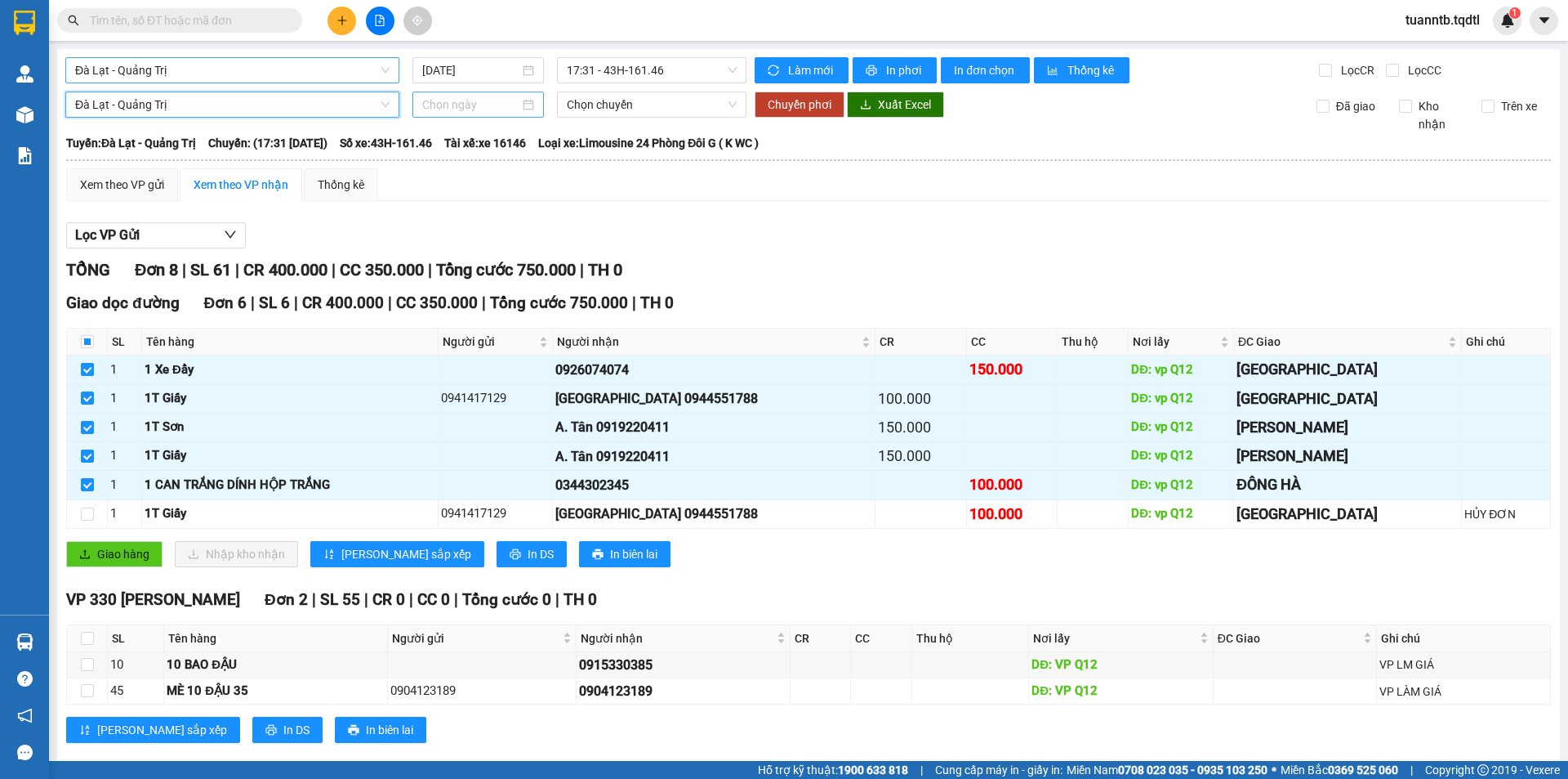
drag, startPoint x: 454, startPoint y: 107, endPoint x: 455, endPoint y: 117, distance: 10.0
click at [454, 107] on input at bounding box center [470, 104] width 97 height 18
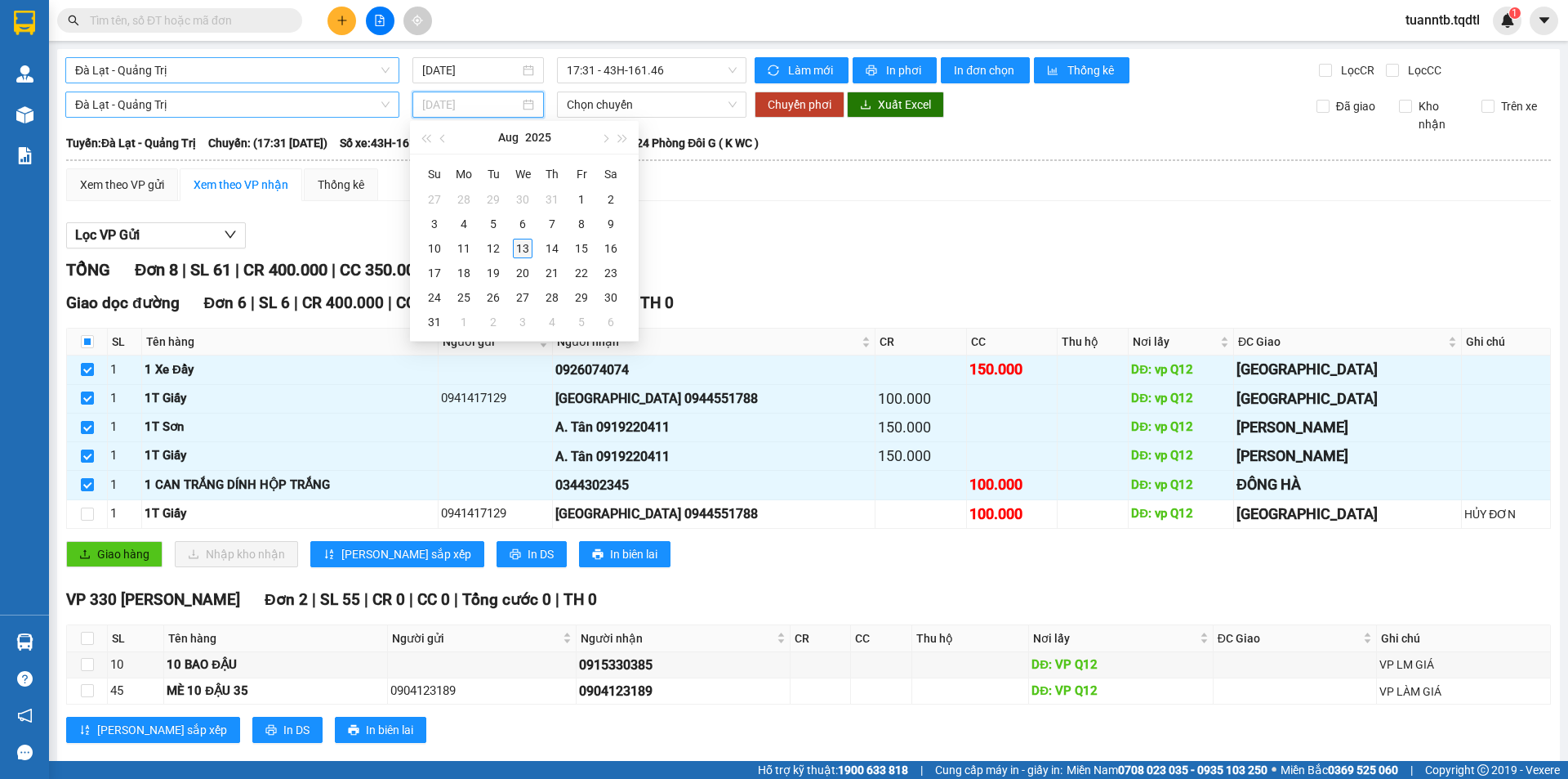
type input "[DATE]"
drag, startPoint x: 527, startPoint y: 253, endPoint x: 542, endPoint y: 216, distance: 39.9
click at [526, 245] on div "13" at bounding box center [523, 249] width 20 height 20
type input "[DATE]"
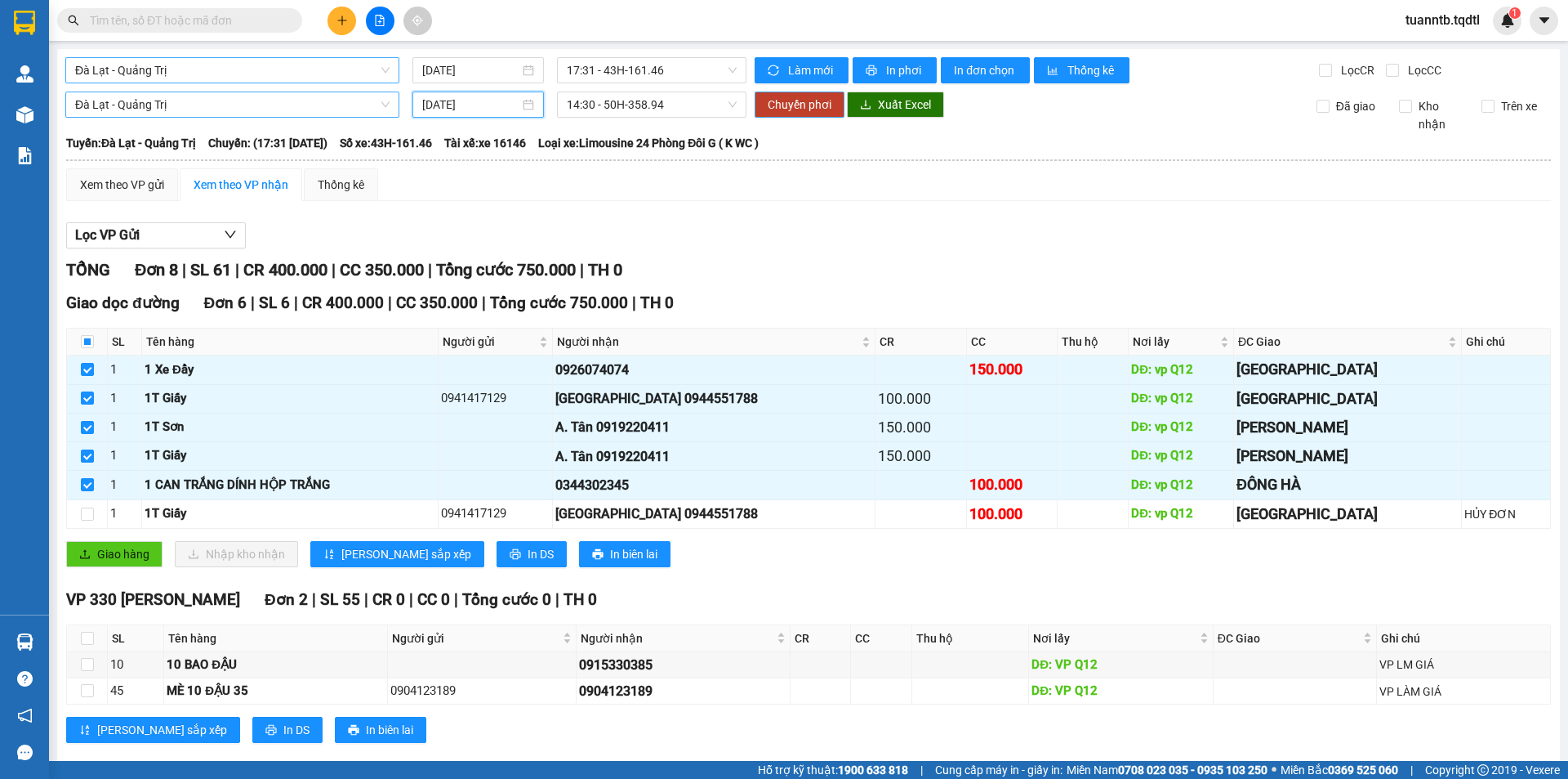
click at [780, 110] on span "Chuyển phơi" at bounding box center [799, 104] width 63 height 18
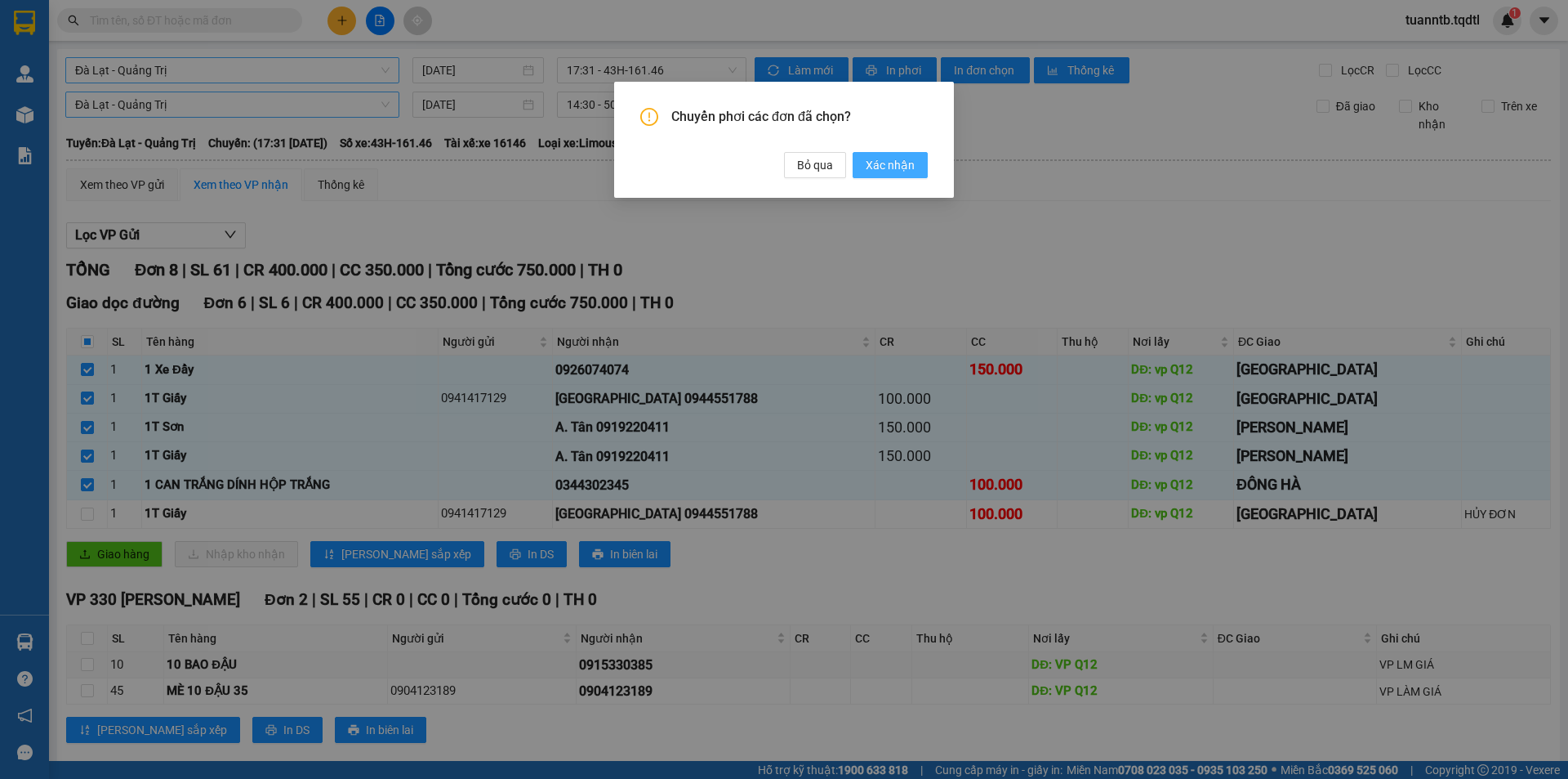
click at [868, 171] on span "Xác nhận" at bounding box center [889, 165] width 49 height 18
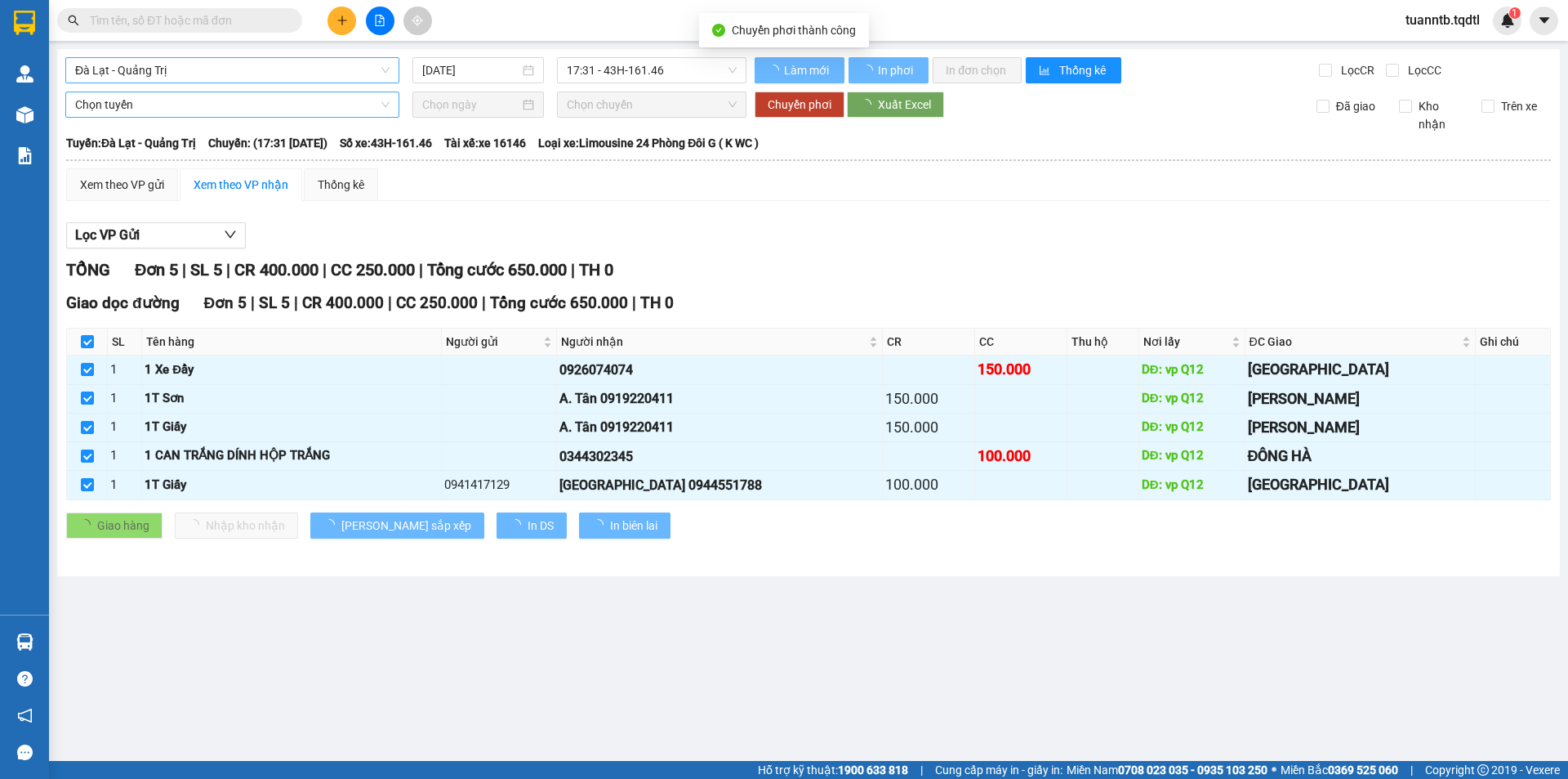
checkbox input "false"
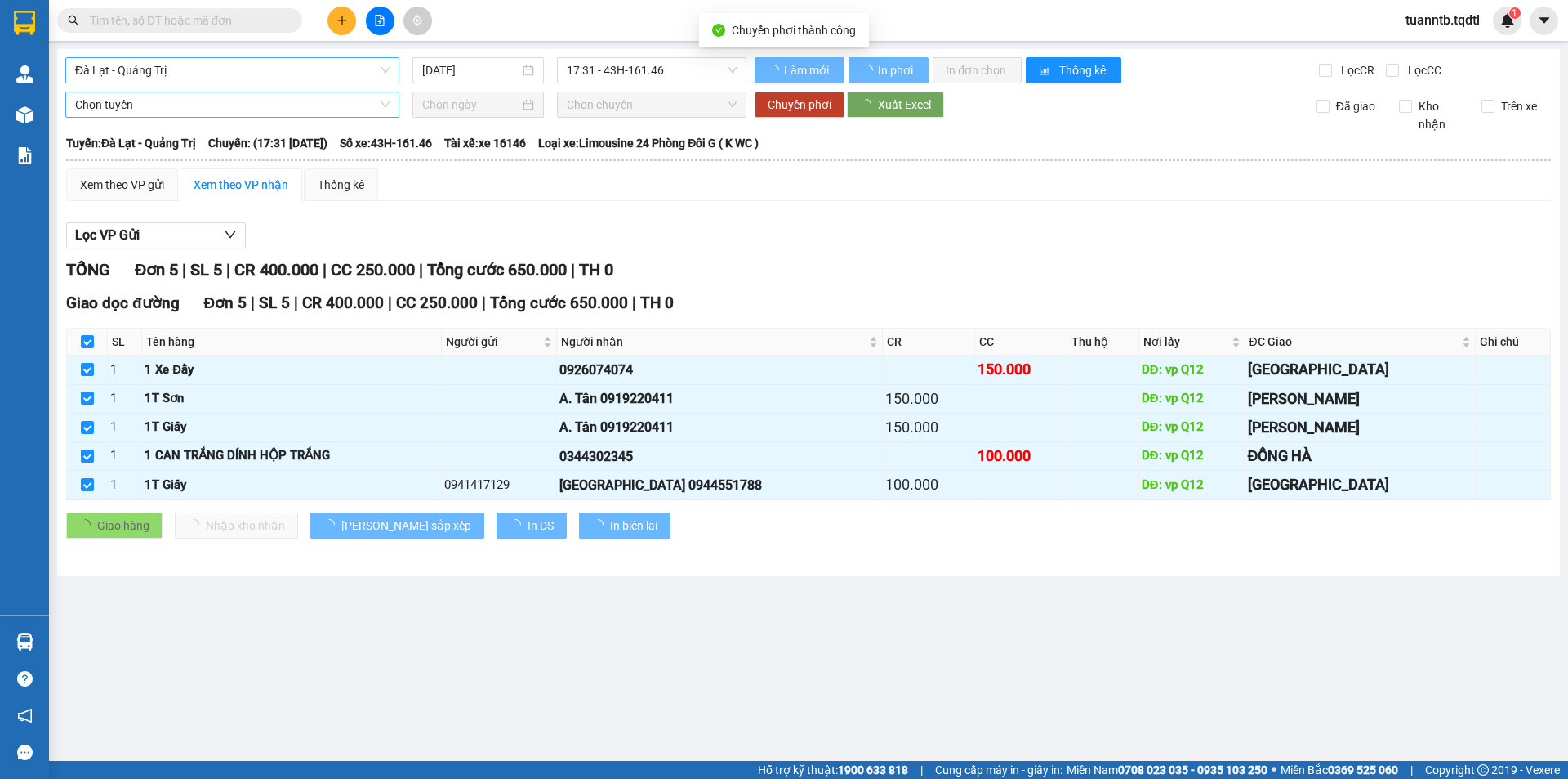
checkbox input "false"
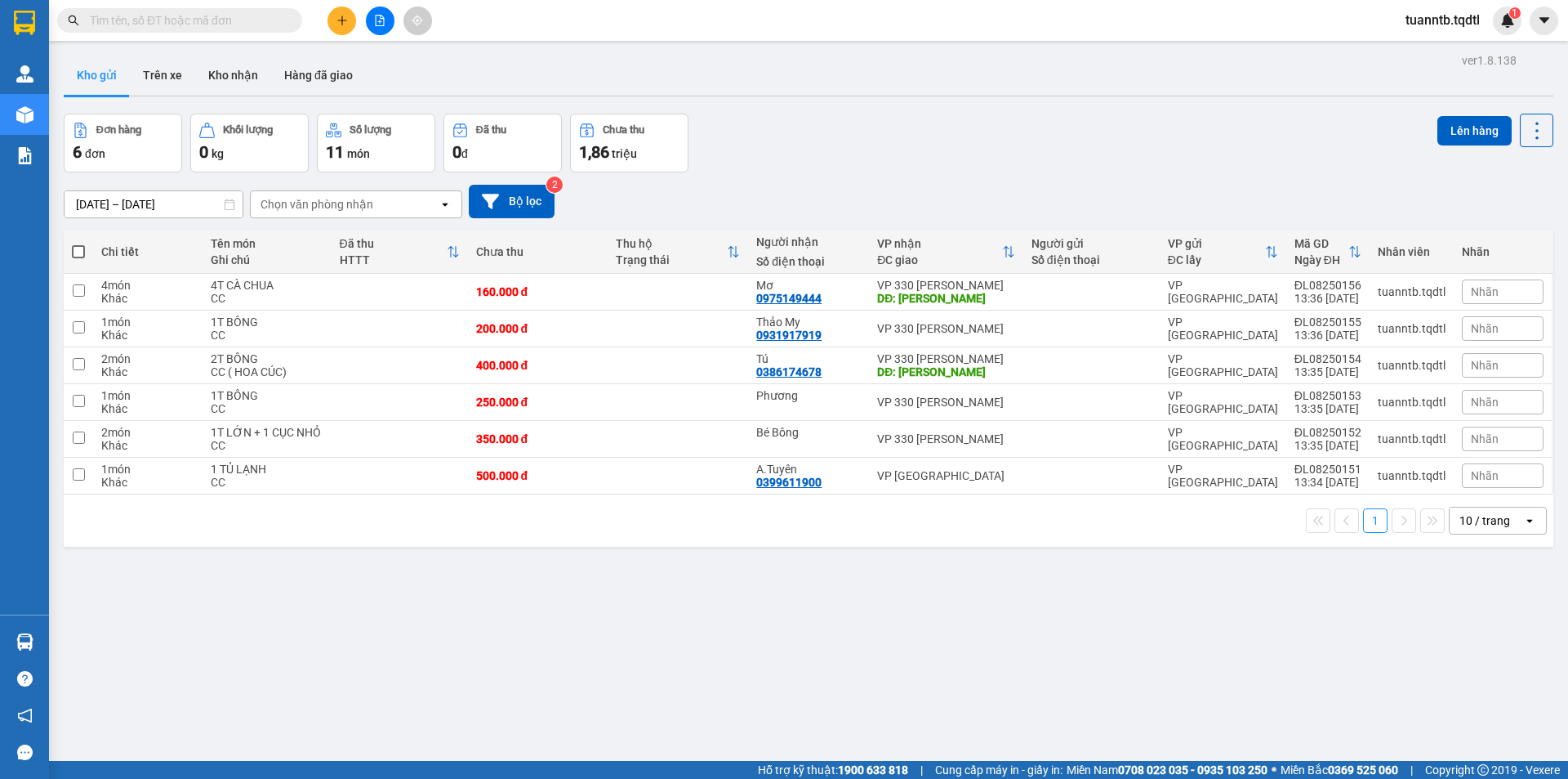
drag, startPoint x: 78, startPoint y: 249, endPoint x: 100, endPoint y: 246, distance: 22.2
click at [100, 246] on tr "Chi tiết Tên món Ghi chú Đã thu HTTT Chưa thu Thu hộ Trạng thái Người nhận Số đ…" at bounding box center [808, 253] width 1490 height 44
drag, startPoint x: 1454, startPoint y: 133, endPoint x: 1243, endPoint y: 169, distance: 214.0
click at [1452, 133] on button "Lên hàng" at bounding box center [1474, 131] width 74 height 30
click at [78, 251] on span at bounding box center [78, 251] width 13 height 13
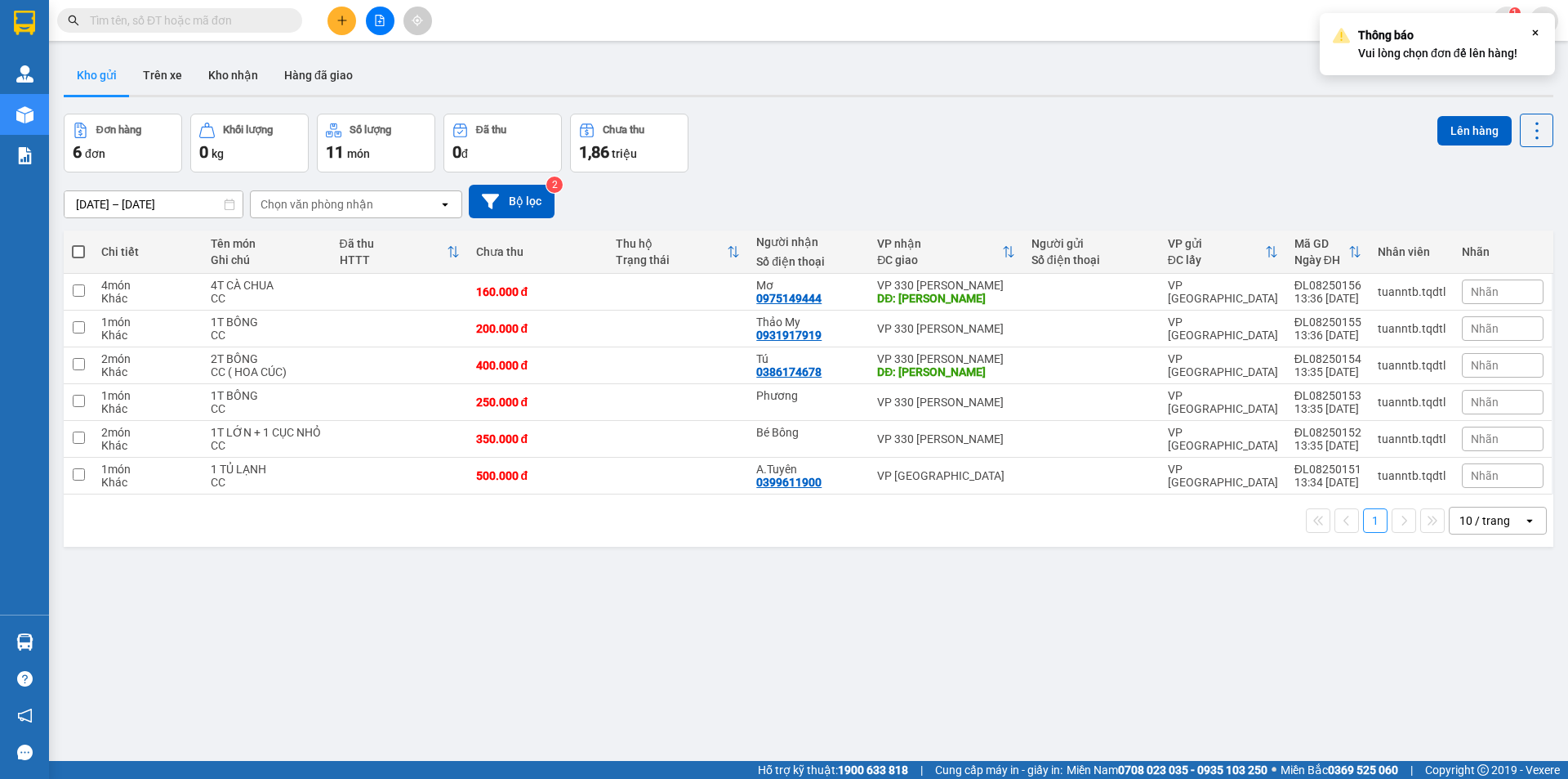
click at [78, 244] on input "checkbox" at bounding box center [78, 244] width 0 height 0
checkbox input "true"
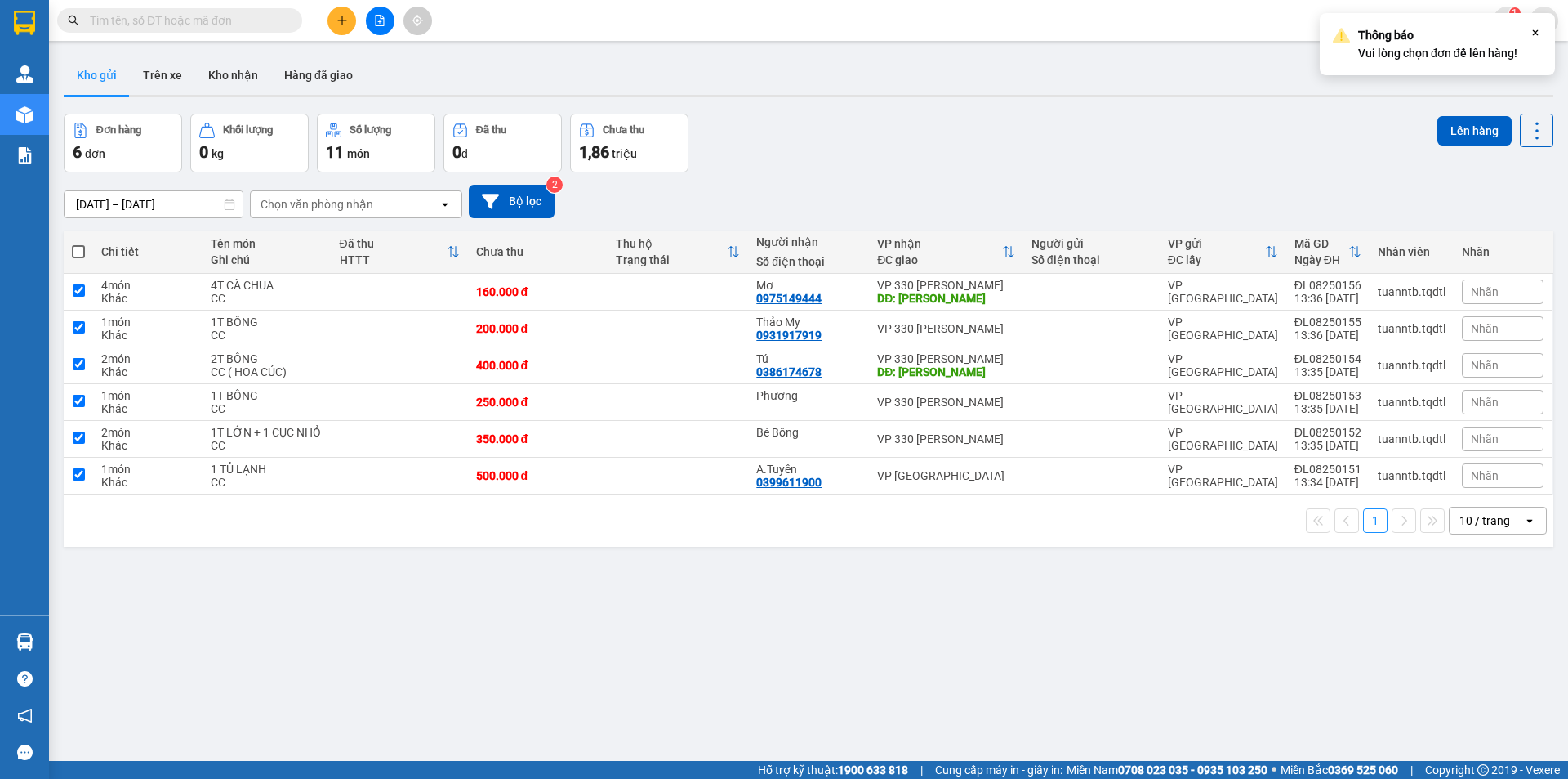
checkbox input "true"
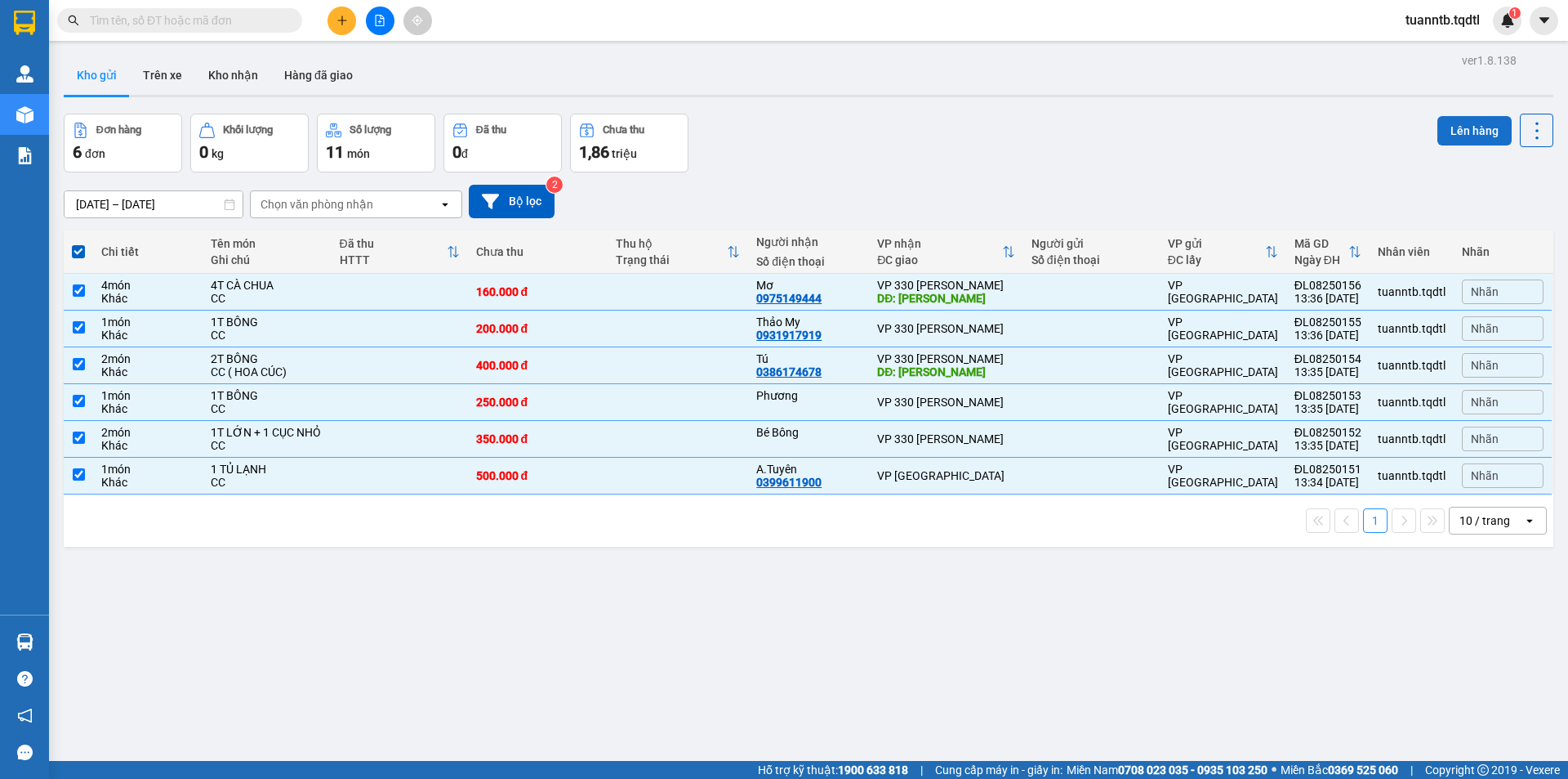
click at [1450, 140] on button "Lên hàng" at bounding box center [1474, 131] width 74 height 30
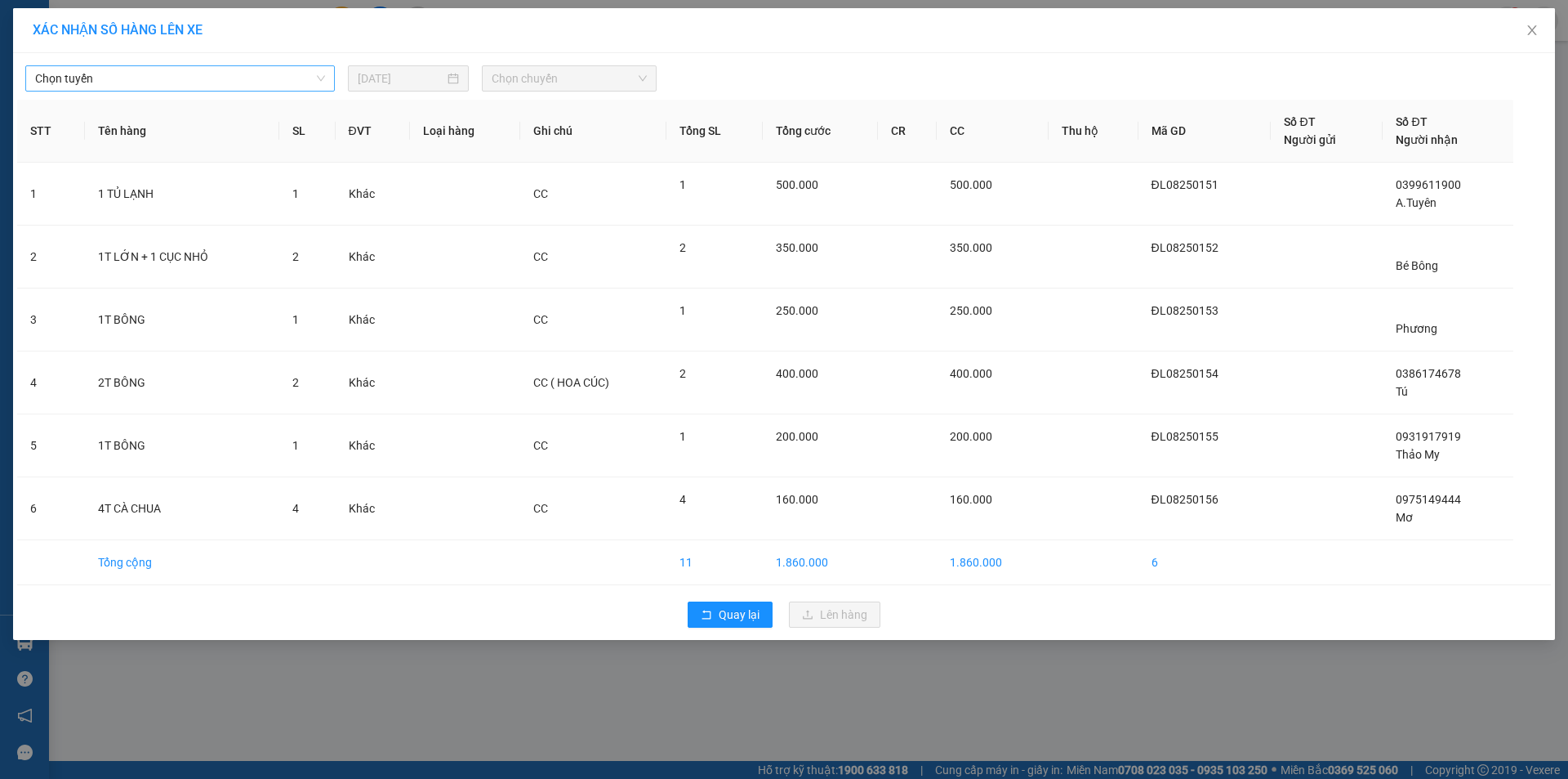
click at [261, 75] on span "Chọn tuyến" at bounding box center [179, 78] width 290 height 25
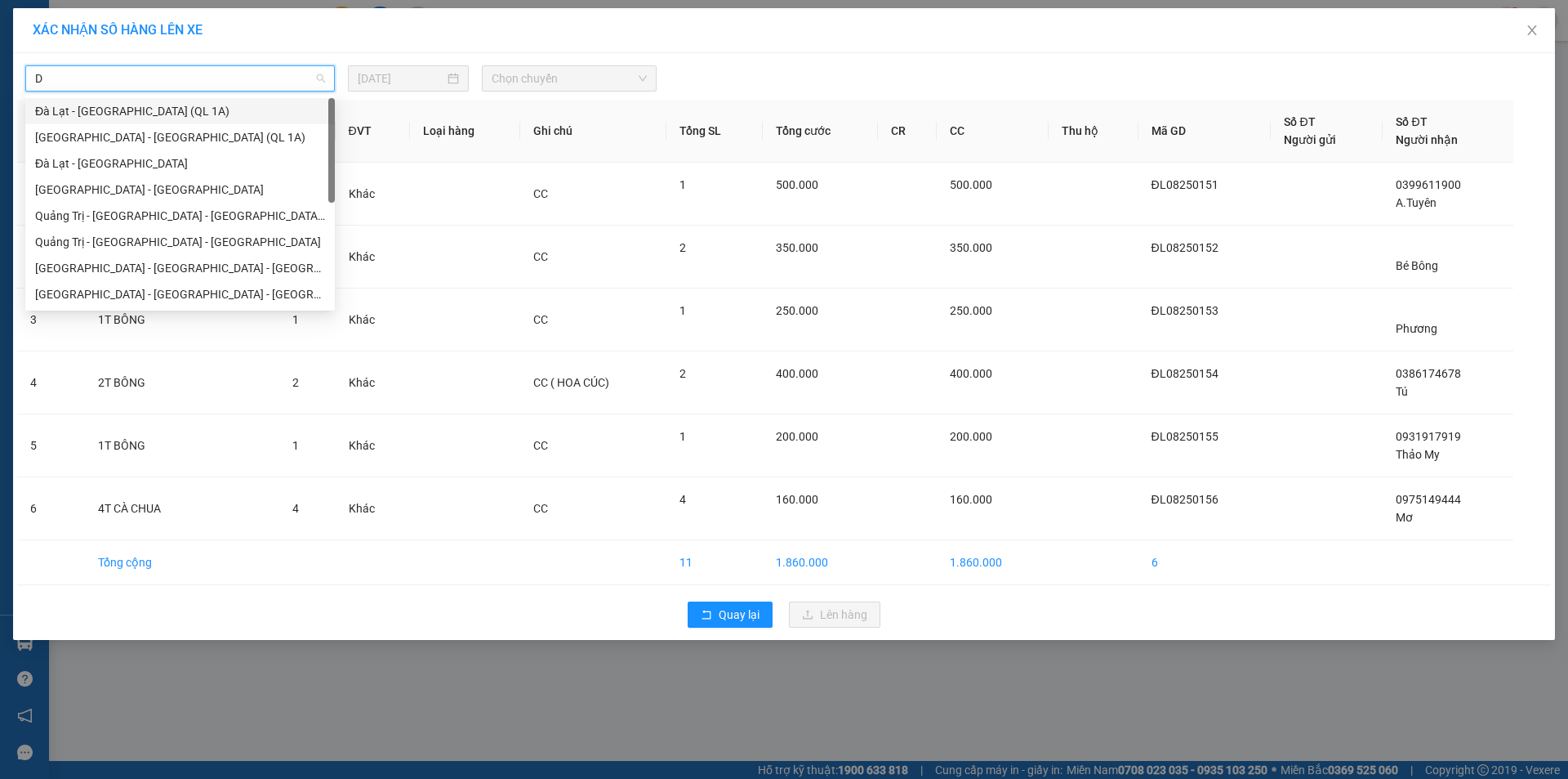
type input "DA"
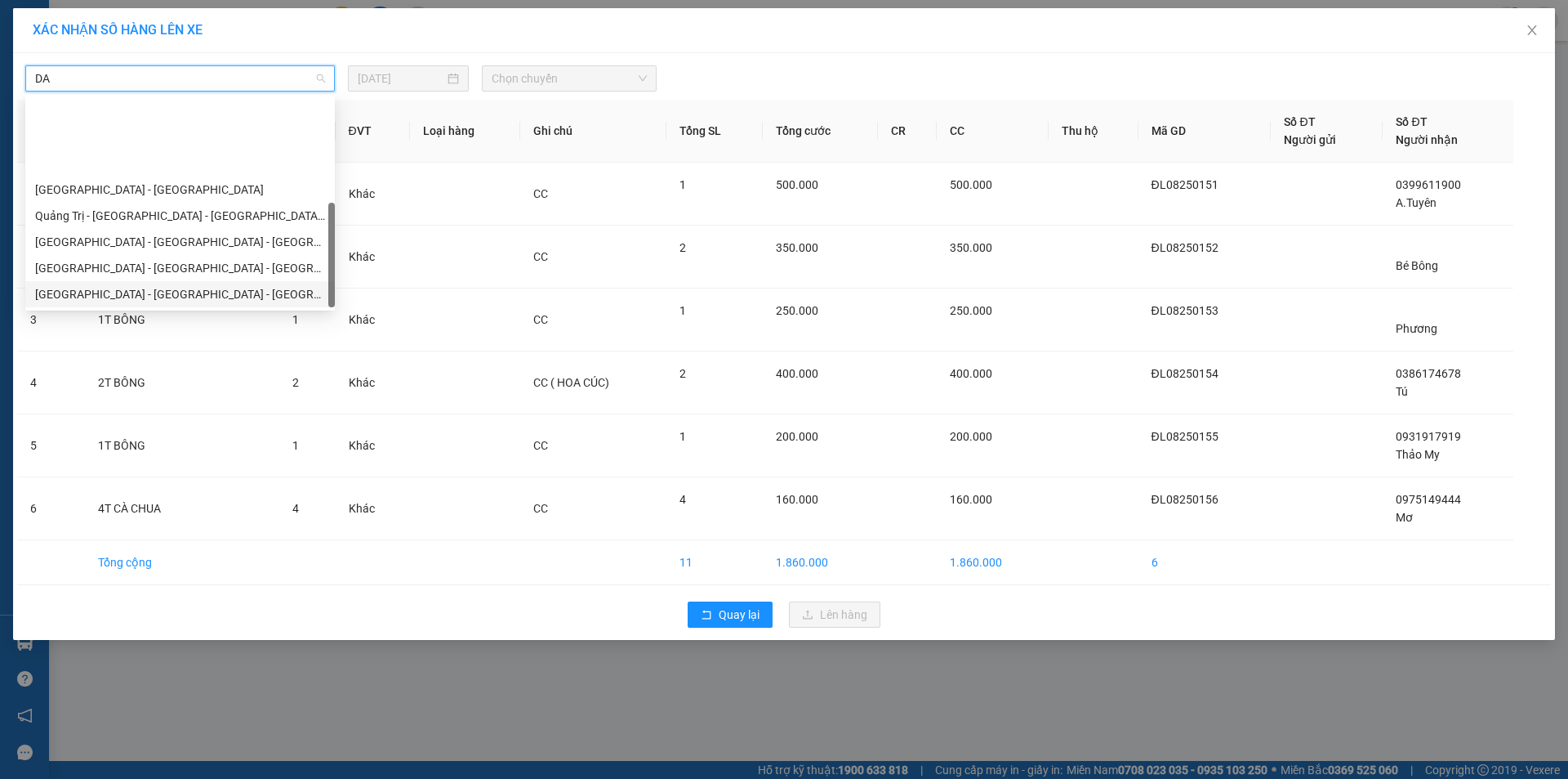
scroll to position [105, 0]
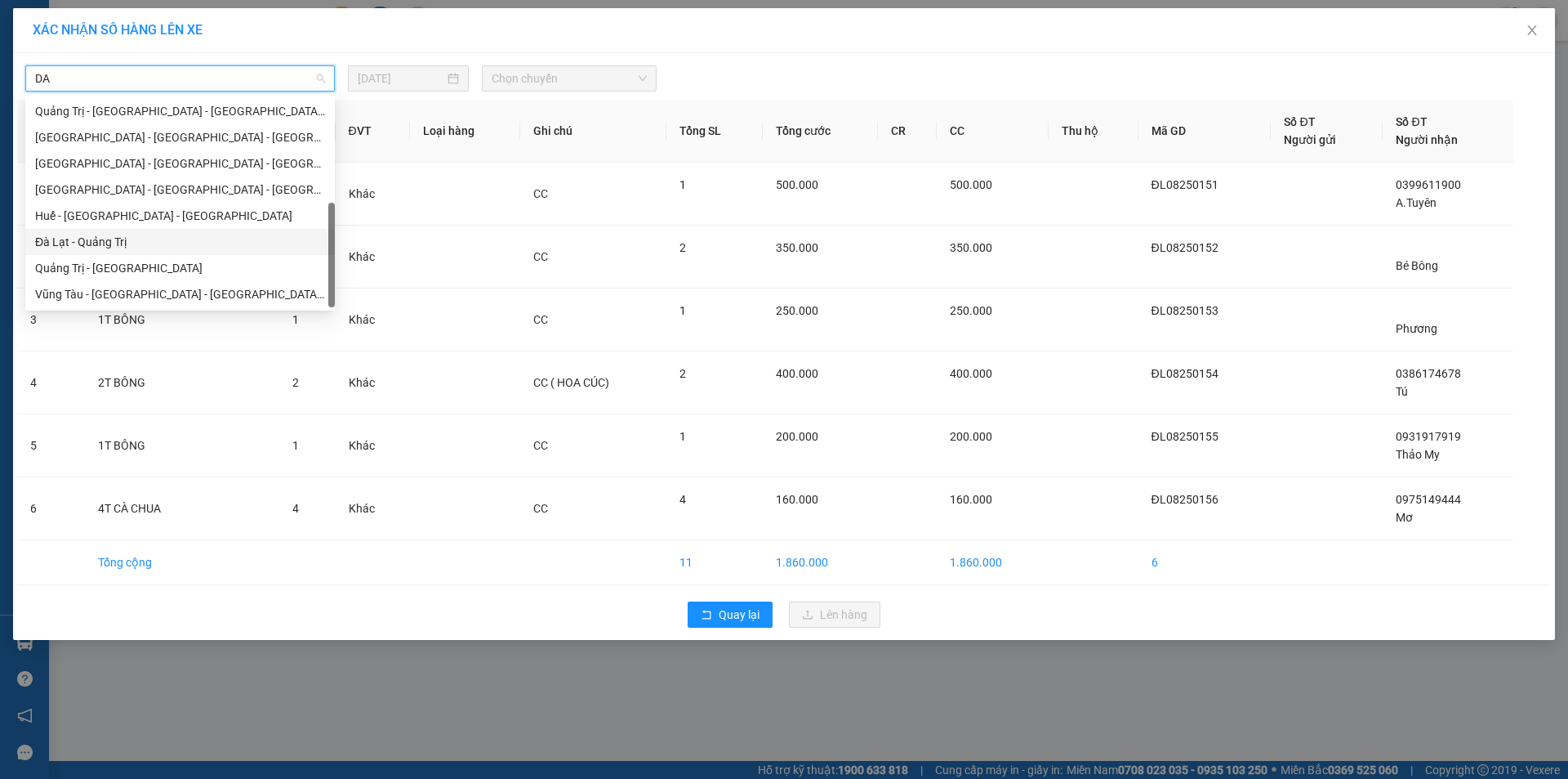
click at [137, 245] on div "Đà Lạt - Quảng Trị" at bounding box center [179, 242] width 290 height 18
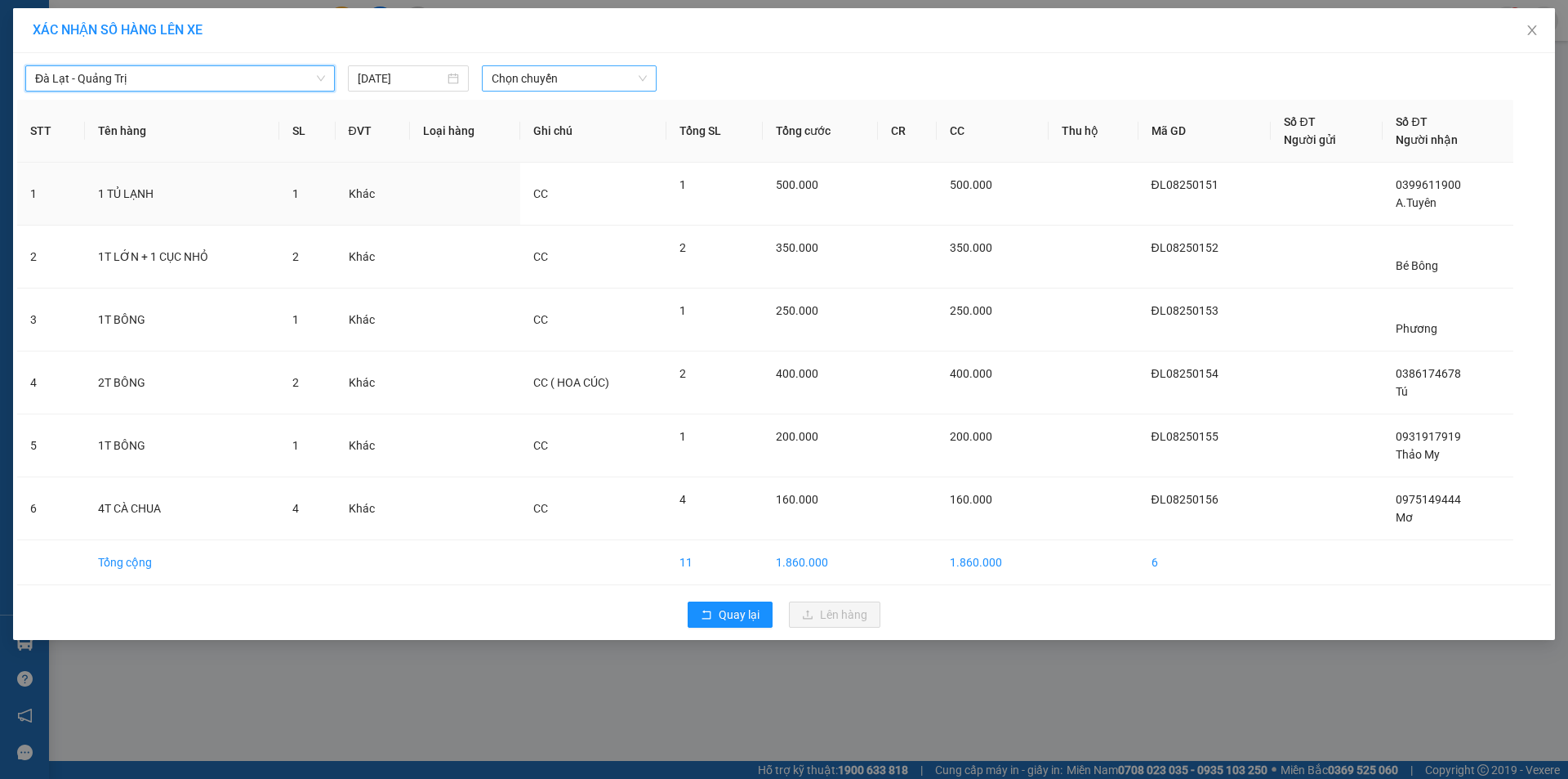
click at [527, 77] on span "Chọn chuyến" at bounding box center [569, 78] width 156 height 25
click at [572, 144] on div "14:30 - 50H-358.94" at bounding box center [555, 137] width 128 height 18
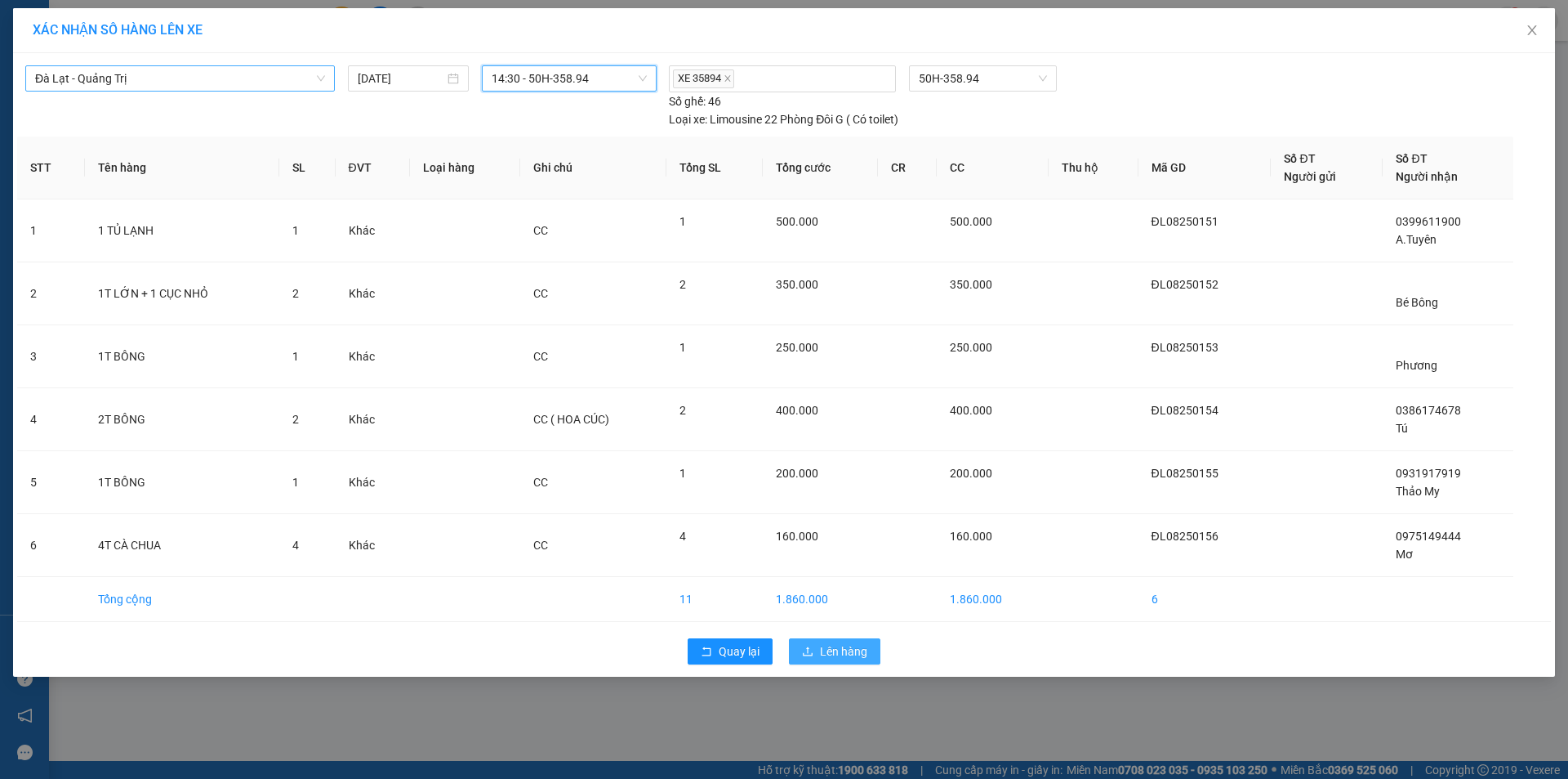
click at [834, 645] on span "Lên hàng" at bounding box center [844, 651] width 48 height 18
